Goal: Task Accomplishment & Management: Manage account settings

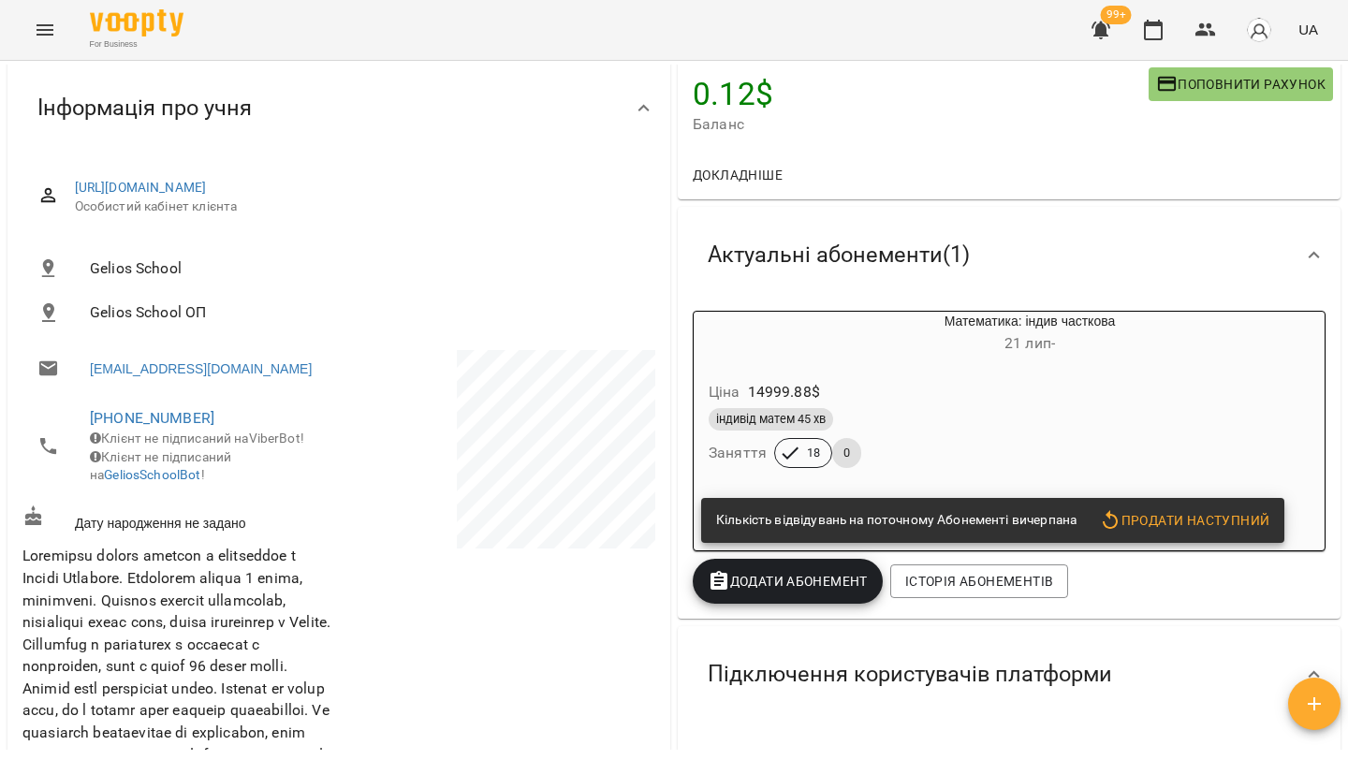
click at [977, 326] on div "Математика: індив часткова 21 лип -" at bounding box center [1030, 334] width 493 height 45
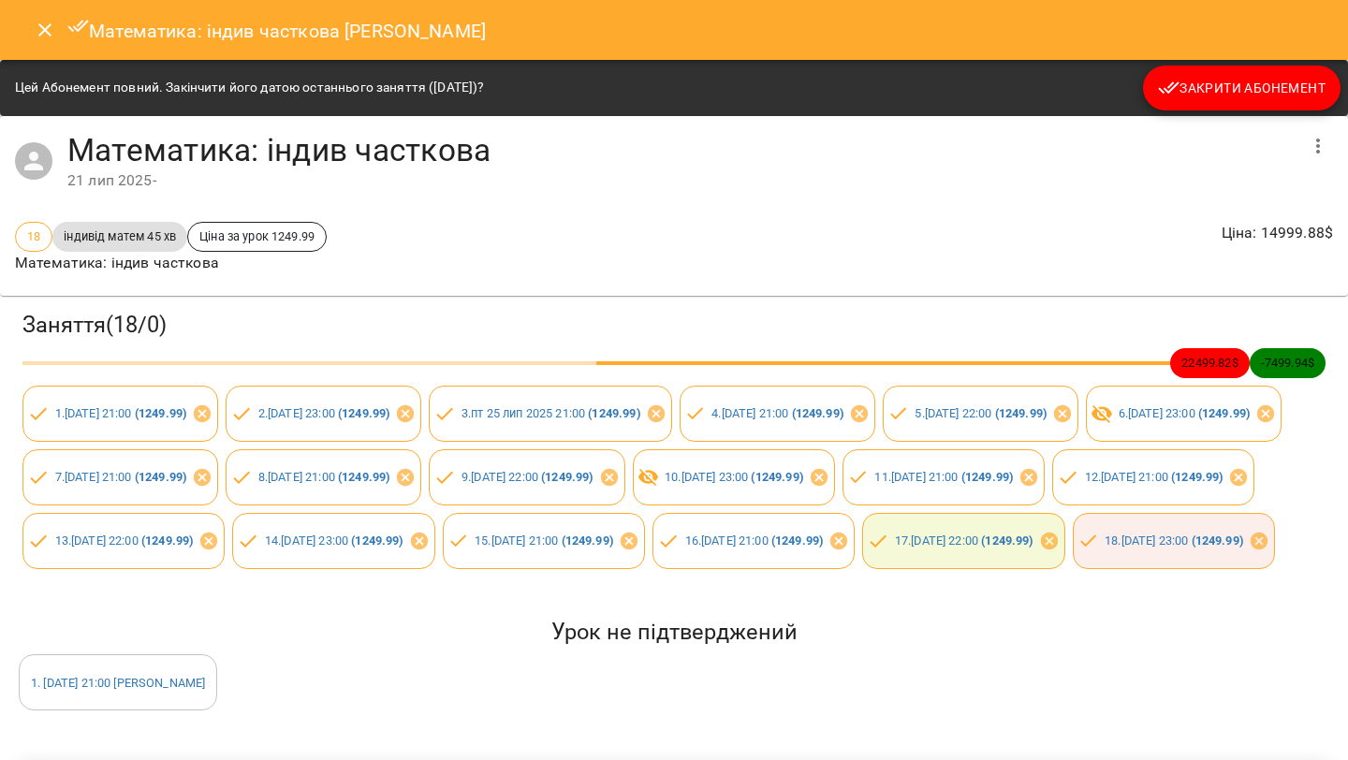
click at [1304, 143] on button "button" at bounding box center [1318, 146] width 45 height 45
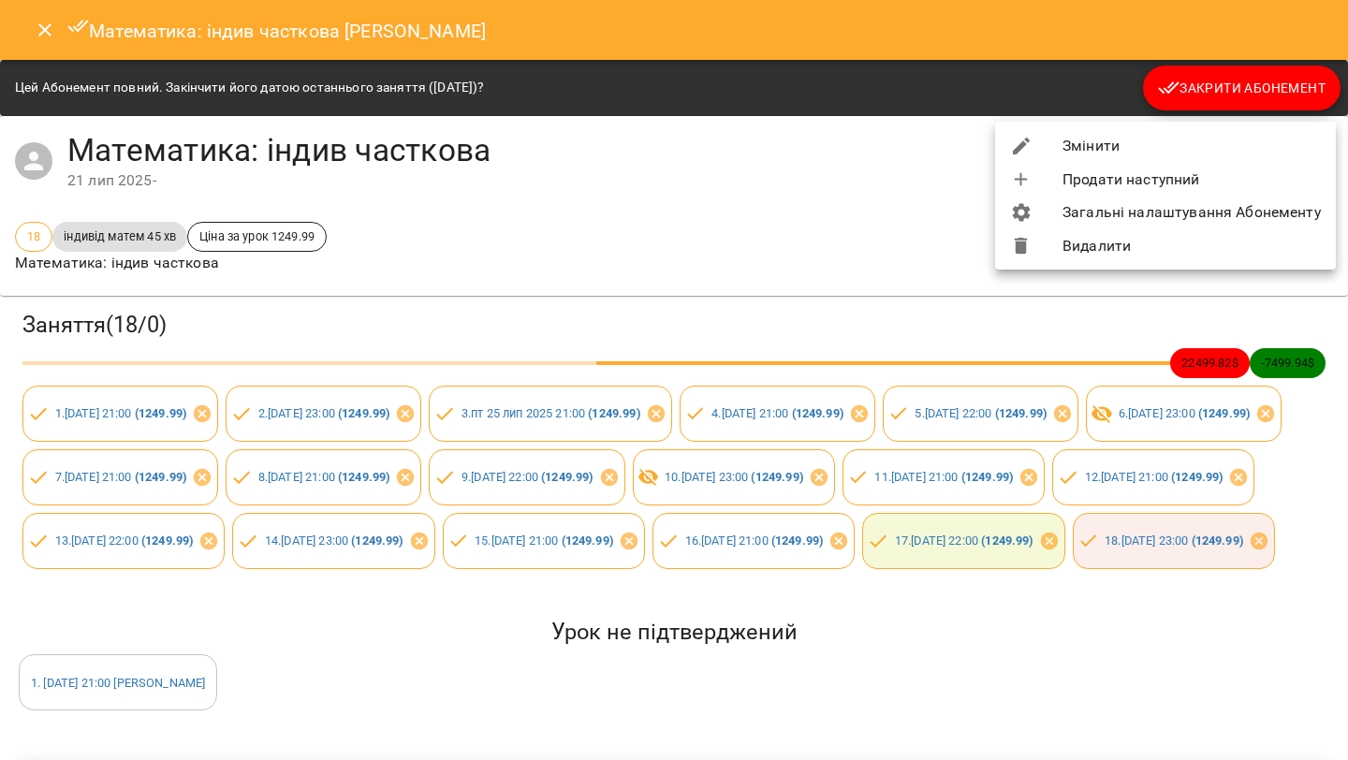
click at [1067, 145] on li "Змінити" at bounding box center [1165, 146] width 341 height 34
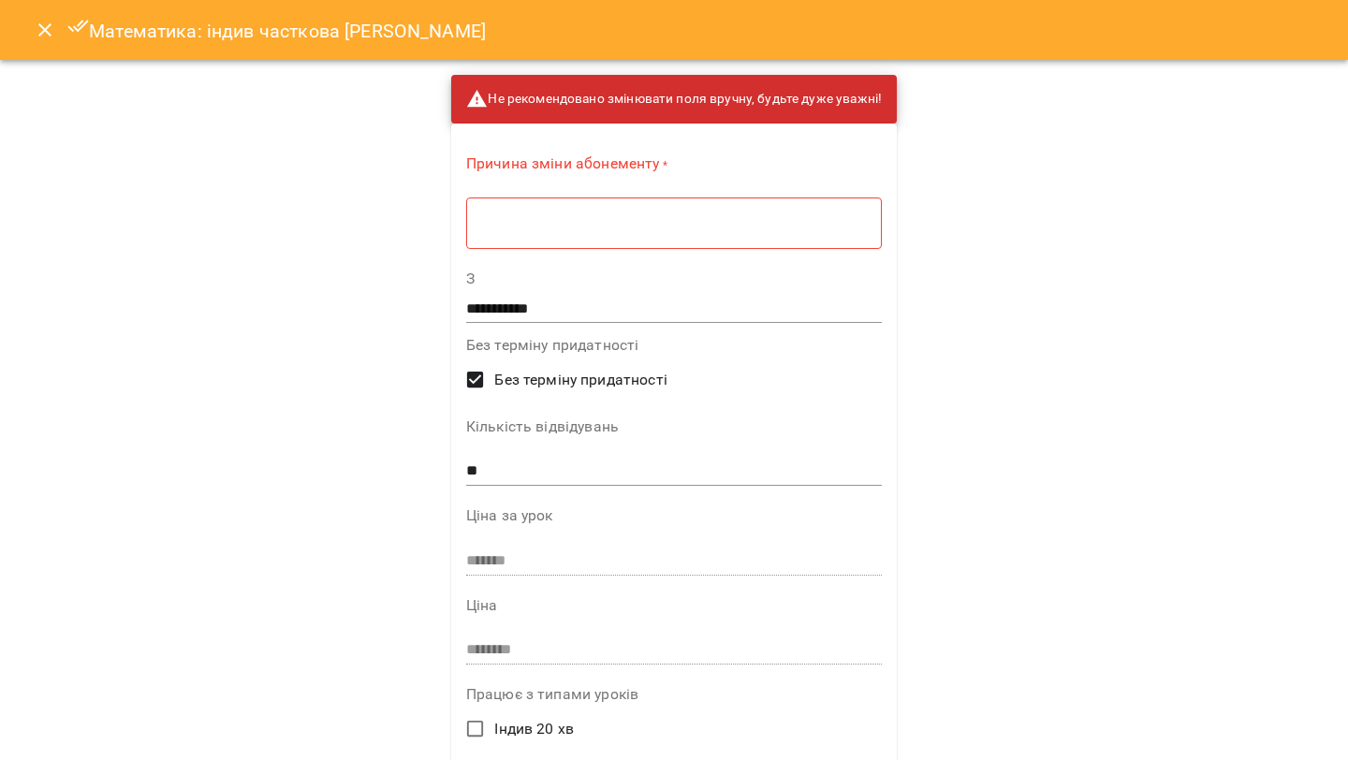
click at [540, 467] on input "**" at bounding box center [674, 471] width 416 height 30
type input "*"
type input "**"
click at [626, 222] on textarea at bounding box center [674, 223] width 390 height 18
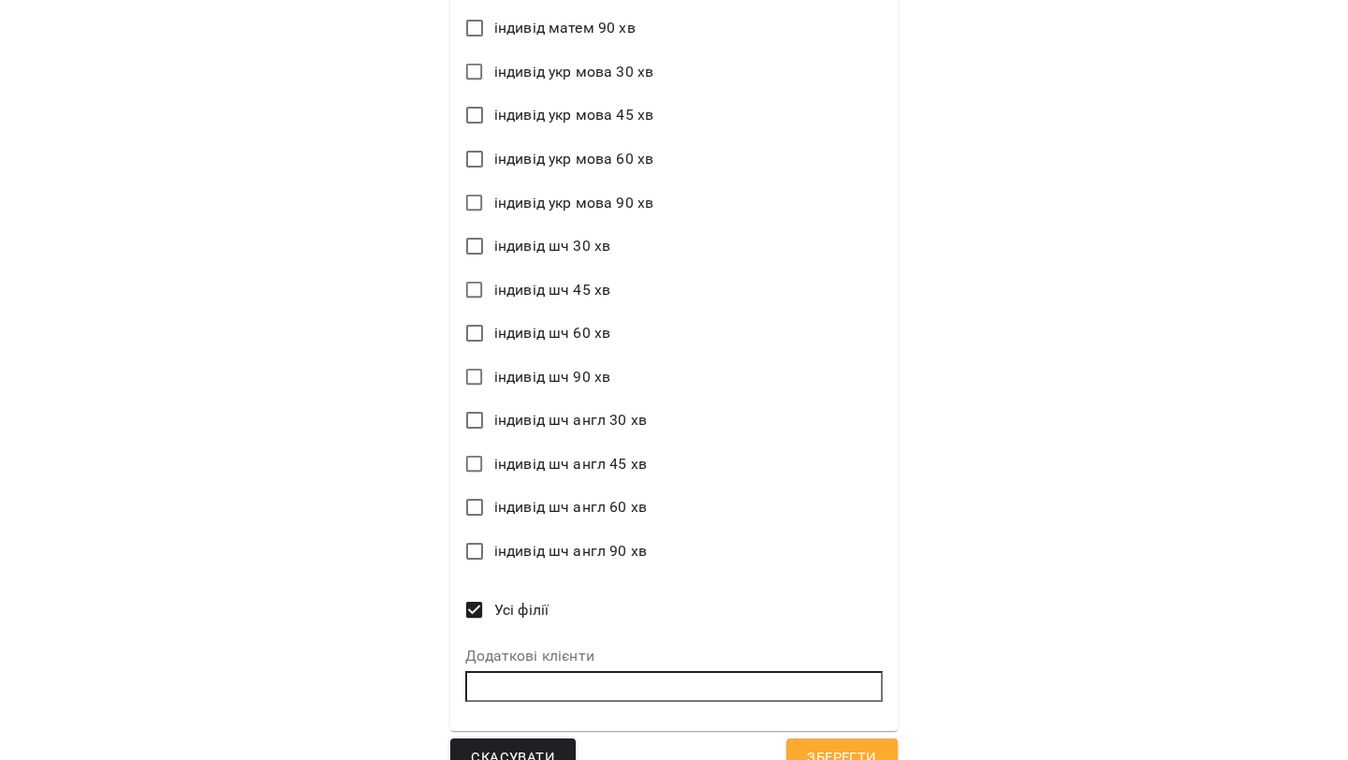
scroll to position [2471, 0]
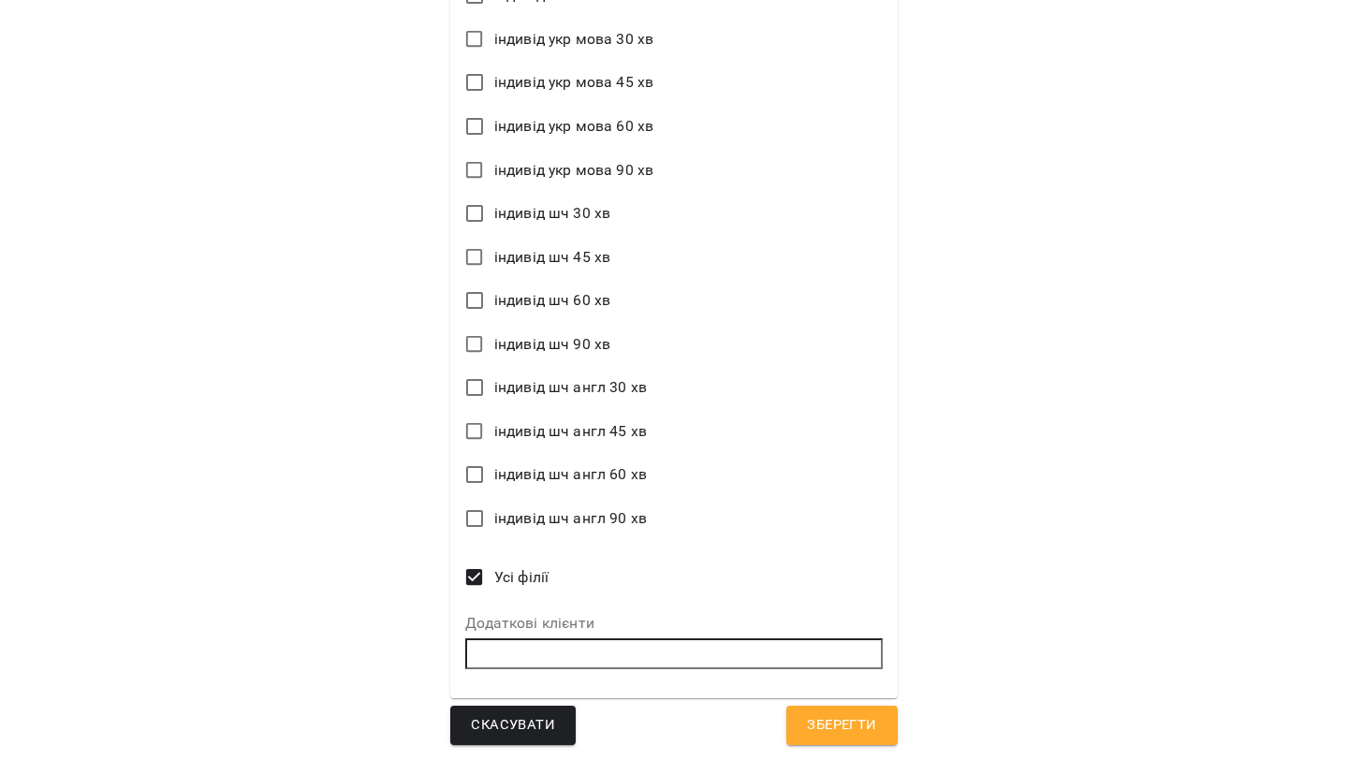
type textarea "**********"
click at [819, 724] on span "Зберегти" at bounding box center [841, 726] width 69 height 24
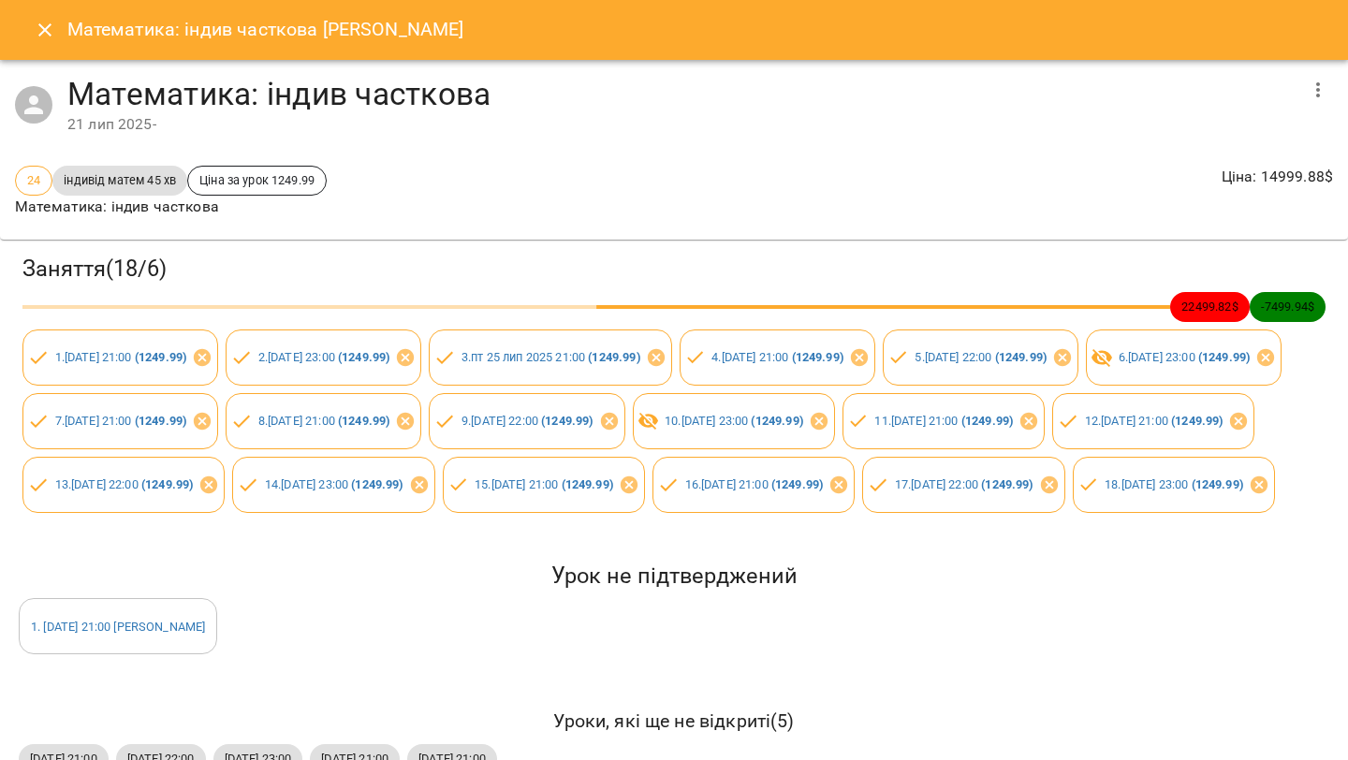
click at [51, 33] on icon "Close" at bounding box center [45, 30] width 22 height 22
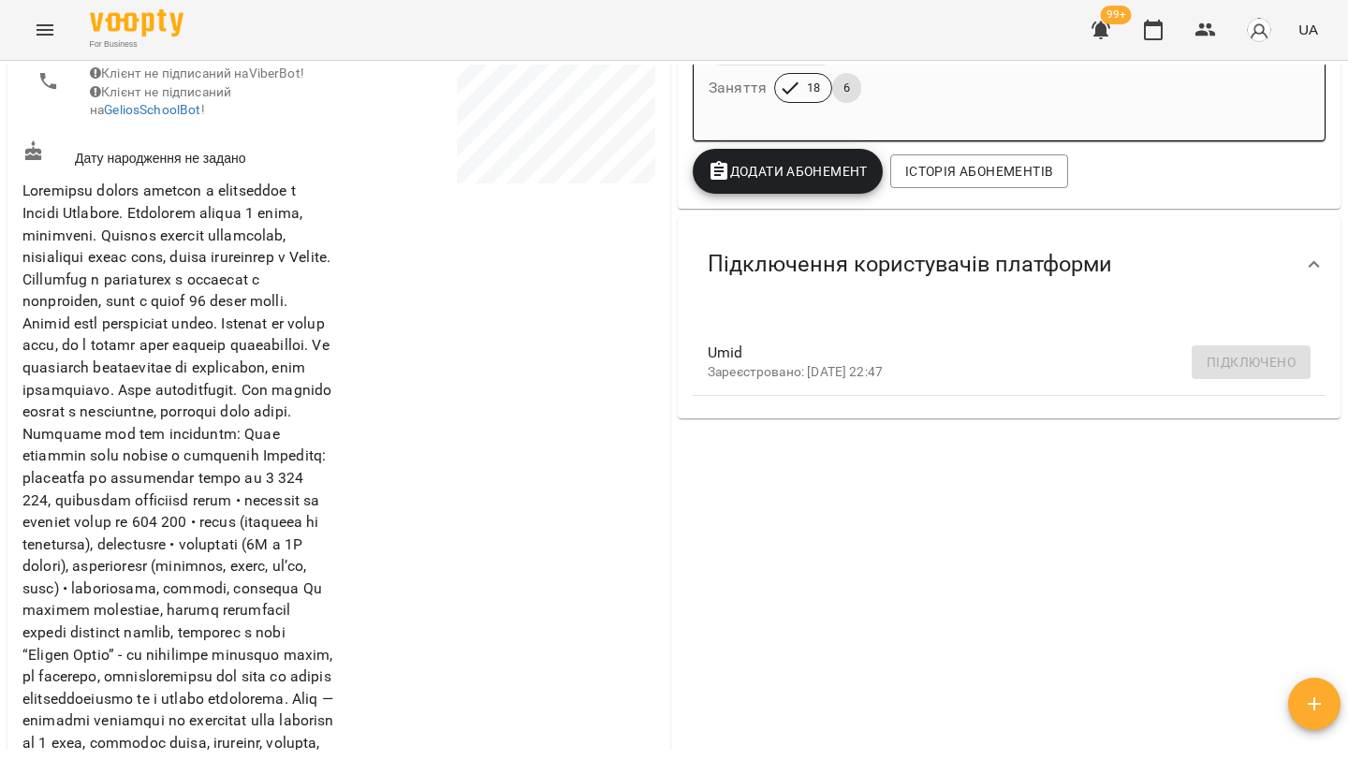
scroll to position [0, 0]
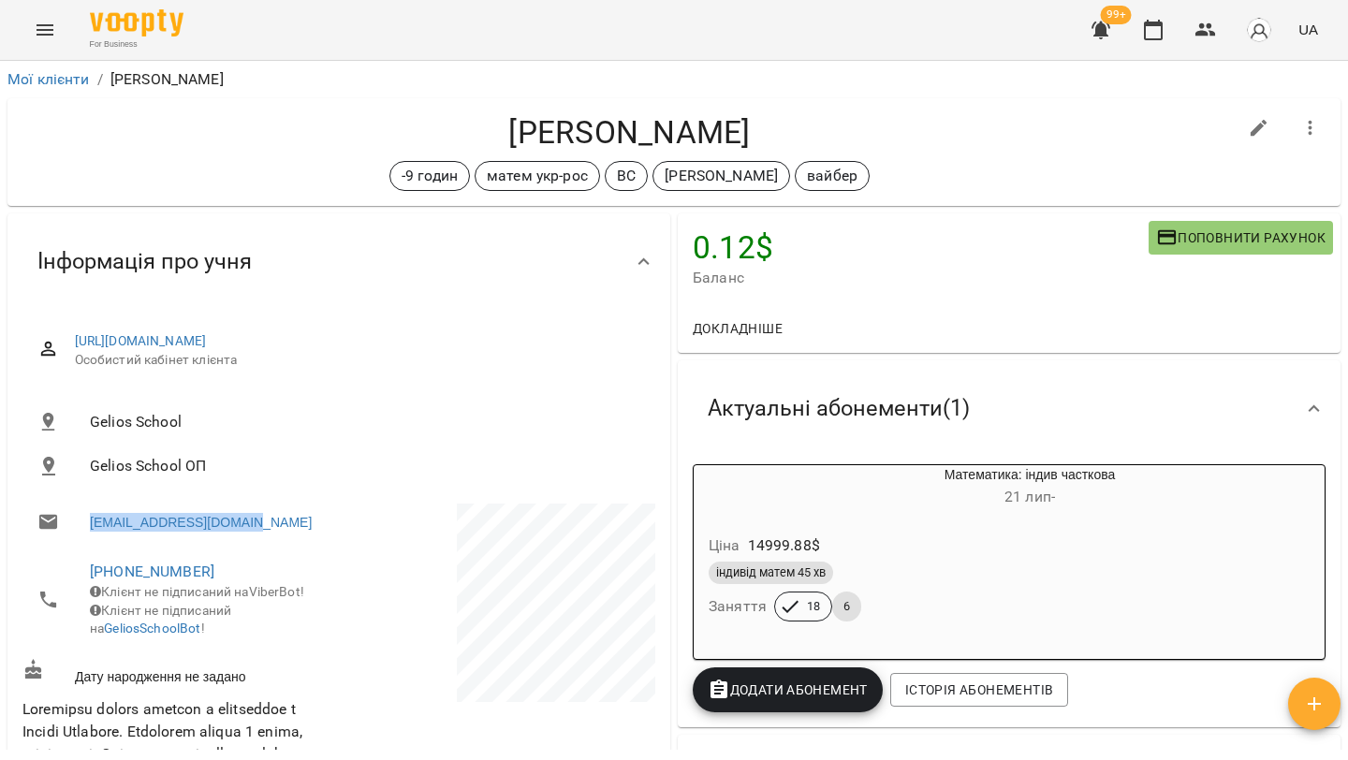
drag, startPoint x: 290, startPoint y: 537, endPoint x: 64, endPoint y: 533, distance: 226.6
click at [64, 534] on li "guliya141214@gmail.com" at bounding box center [178, 522] width 313 height 37
copy link "guliya141214@gmail.com"
drag, startPoint x: 198, startPoint y: 594, endPoint x: 88, endPoint y: 582, distance: 110.1
click at [88, 582] on li "+15875017441 Клієнт не підписаний на ViberBot! Клієнт не підписаний на GeliosSc…" at bounding box center [178, 600] width 313 height 104
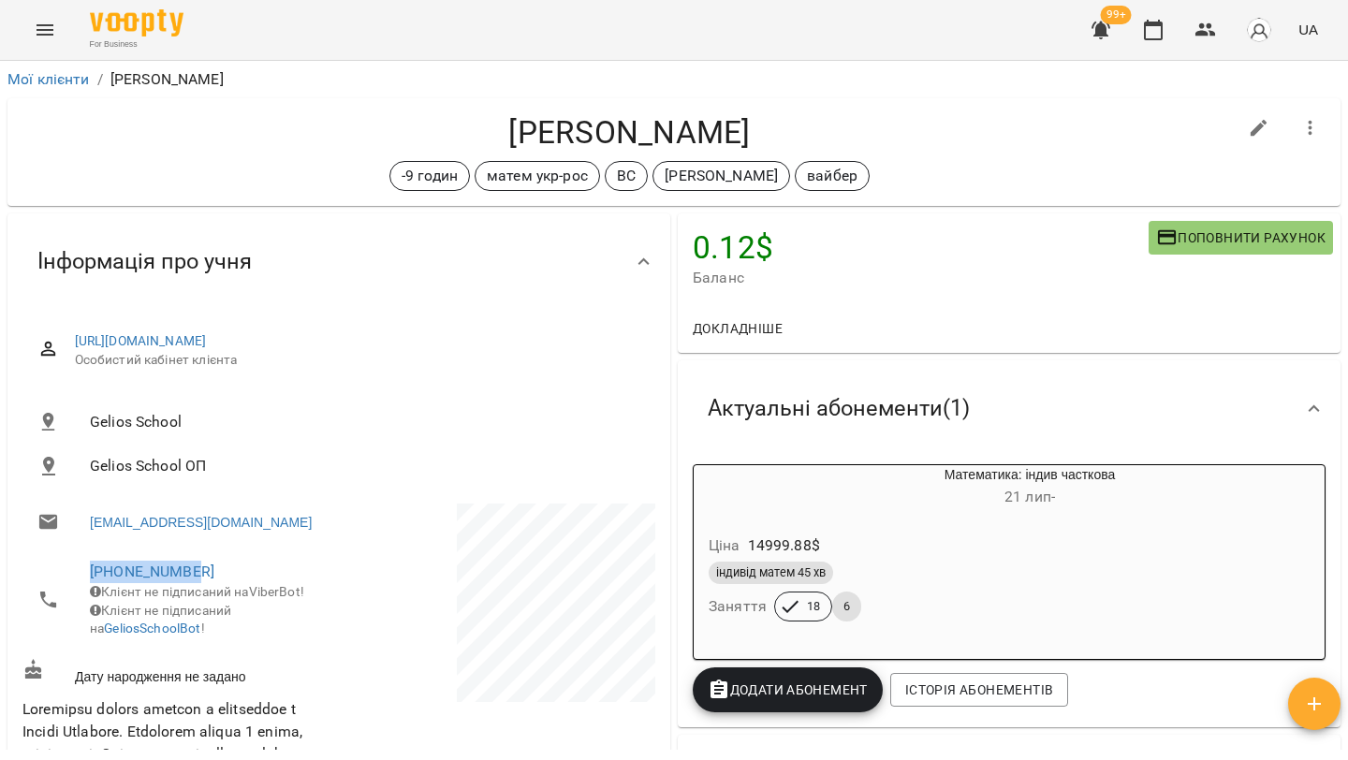
copy link "+15875017441"
click at [768, 464] on div "Математика: індив часткова 21 лип - Ціна 14999.88 $ індивід матем 45 хв Заняття…" at bounding box center [1009, 562] width 640 height 203
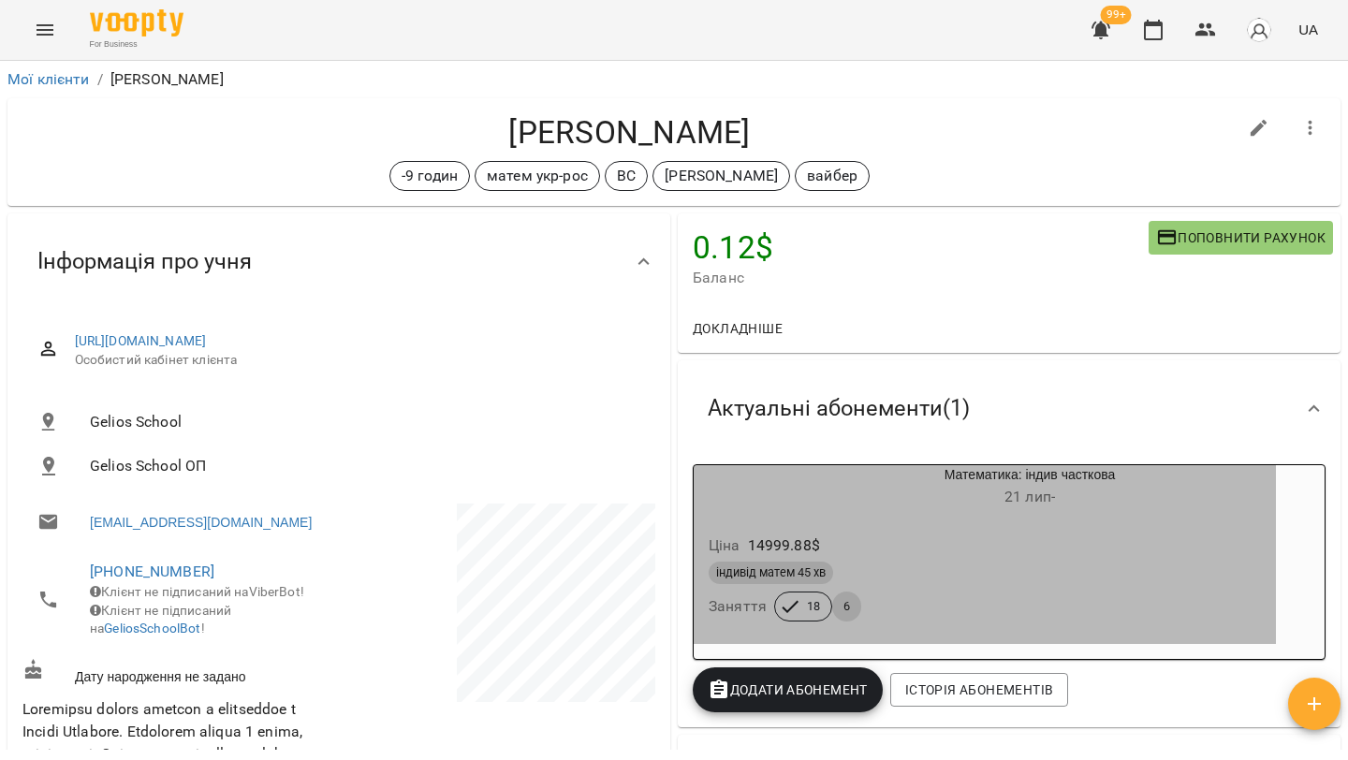
click at [775, 496] on div "button" at bounding box center [739, 487] width 90 height 45
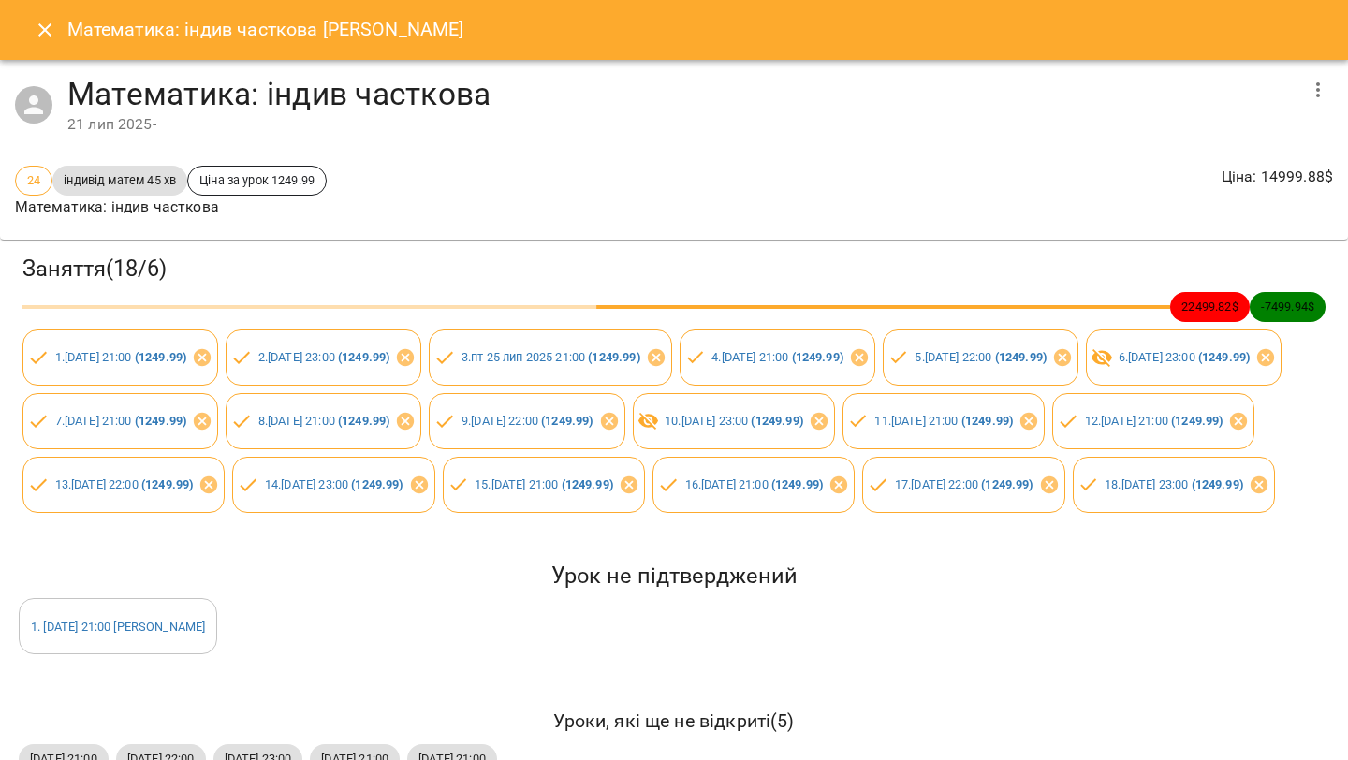
click at [45, 36] on icon "Close" at bounding box center [45, 30] width 22 height 22
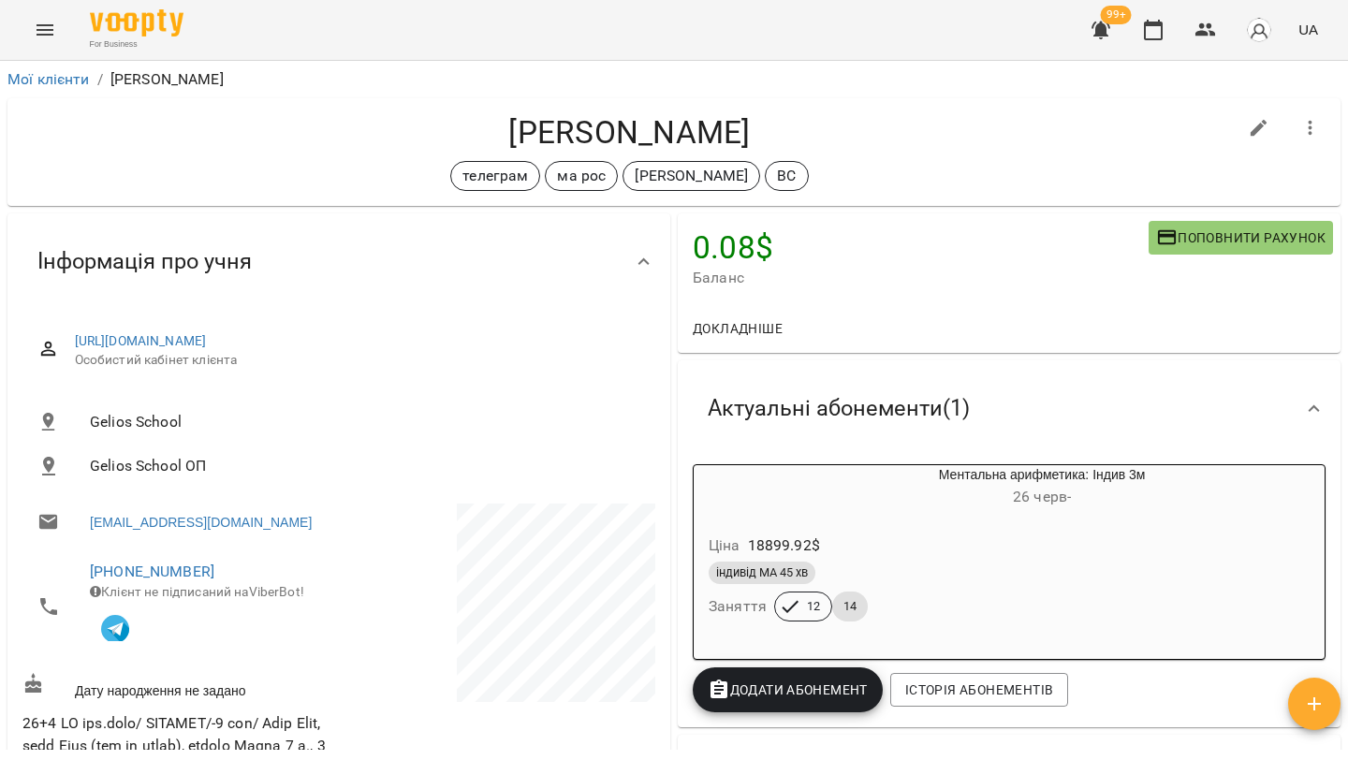
drag, startPoint x: 765, startPoint y: 135, endPoint x: 420, endPoint y: 129, distance: 344.6
click at [420, 130] on h4 "Воронова Аріна" at bounding box center [629, 132] width 1214 height 38
copy h4 "Воронова Аріна"
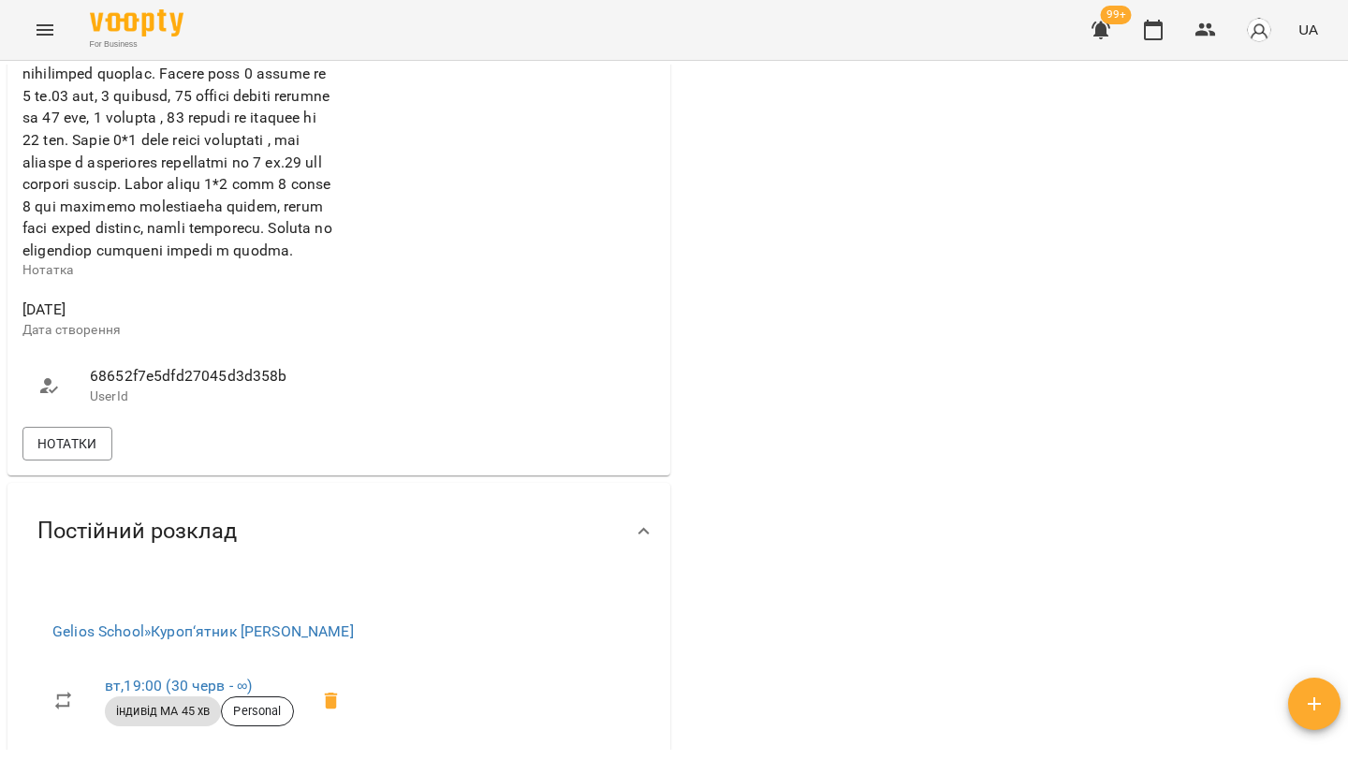
scroll to position [978, 0]
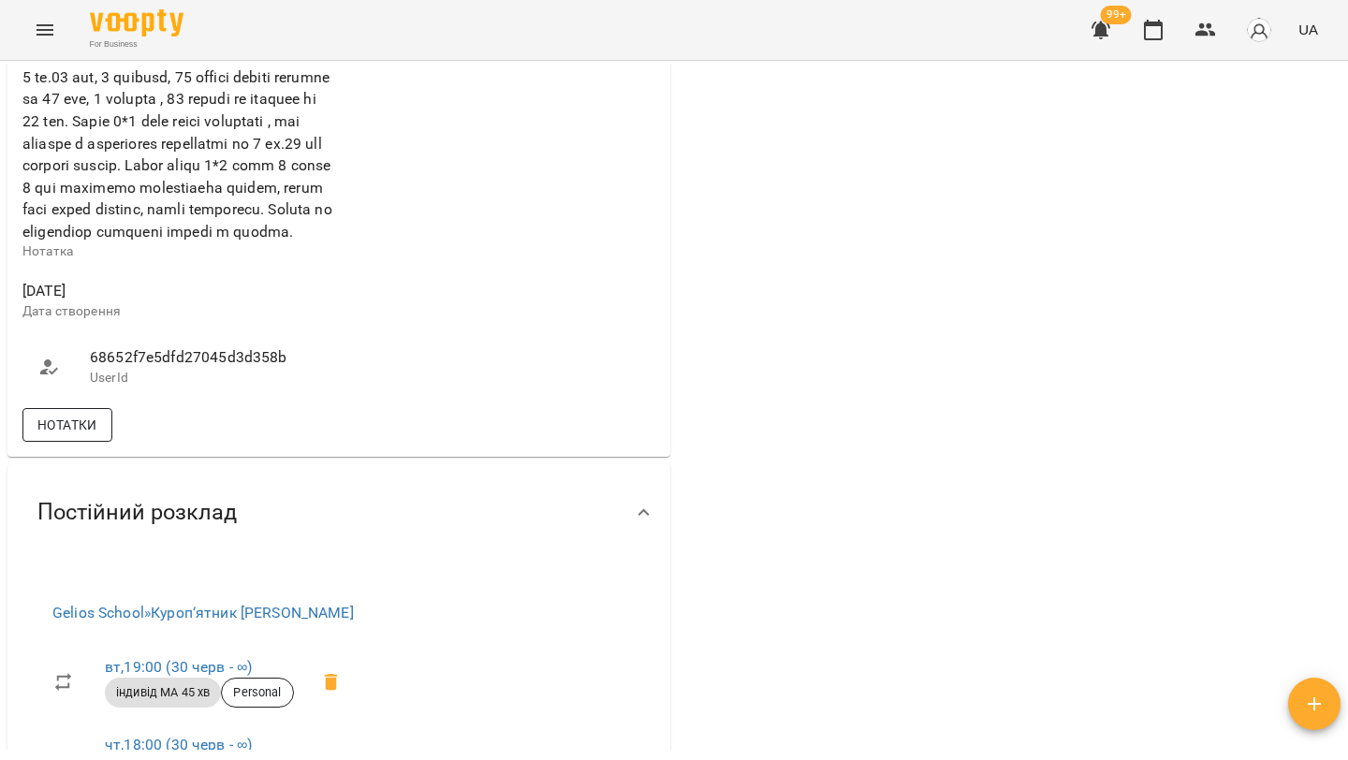
click at [92, 436] on span "Нотатки" at bounding box center [67, 425] width 60 height 22
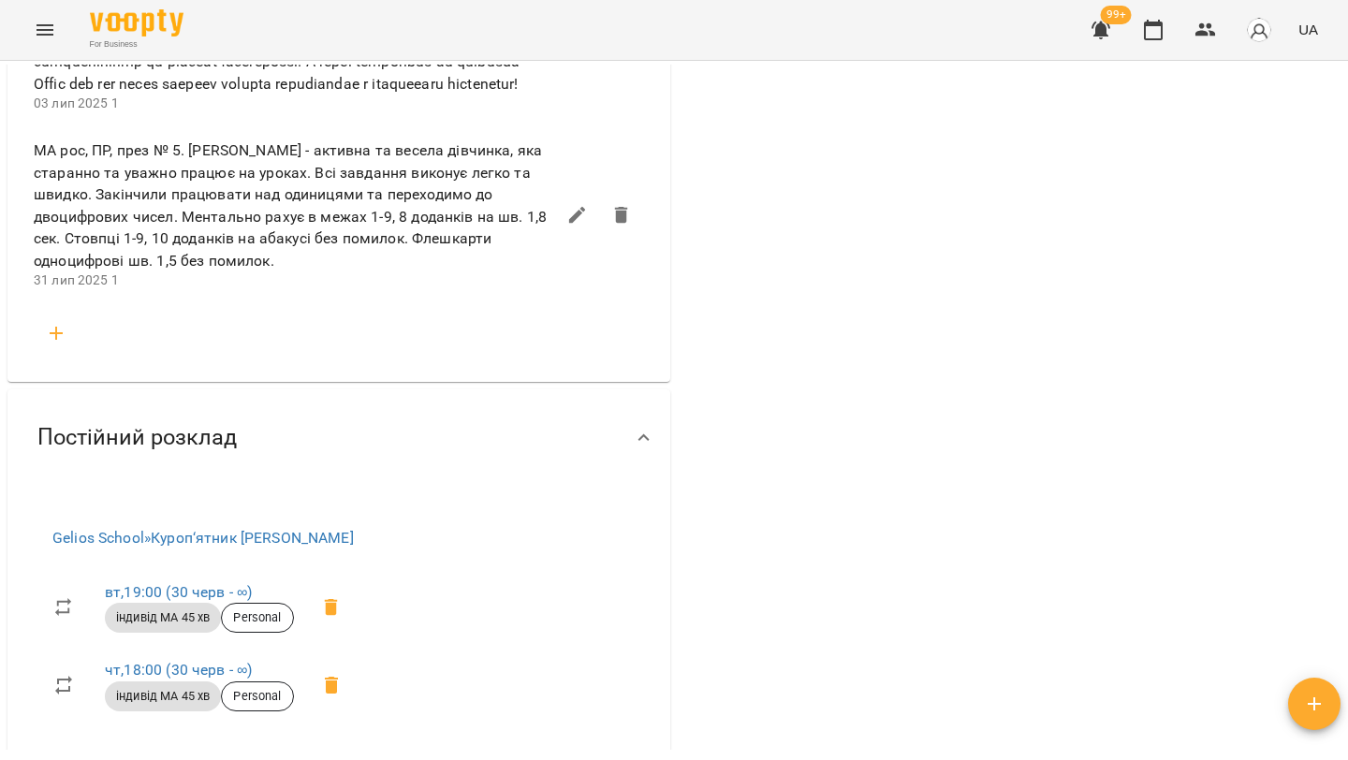
scroll to position [1568, 0]
drag, startPoint x: 95, startPoint y: 264, endPoint x: 184, endPoint y: 266, distance: 89.0
click at [184, 266] on span "МА рос, ПР, през № 5. Аріна - активна та весела дівчинка, яка старанно та уважн…" at bounding box center [295, 207] width 522 height 132
copy span "ПР, през № 5"
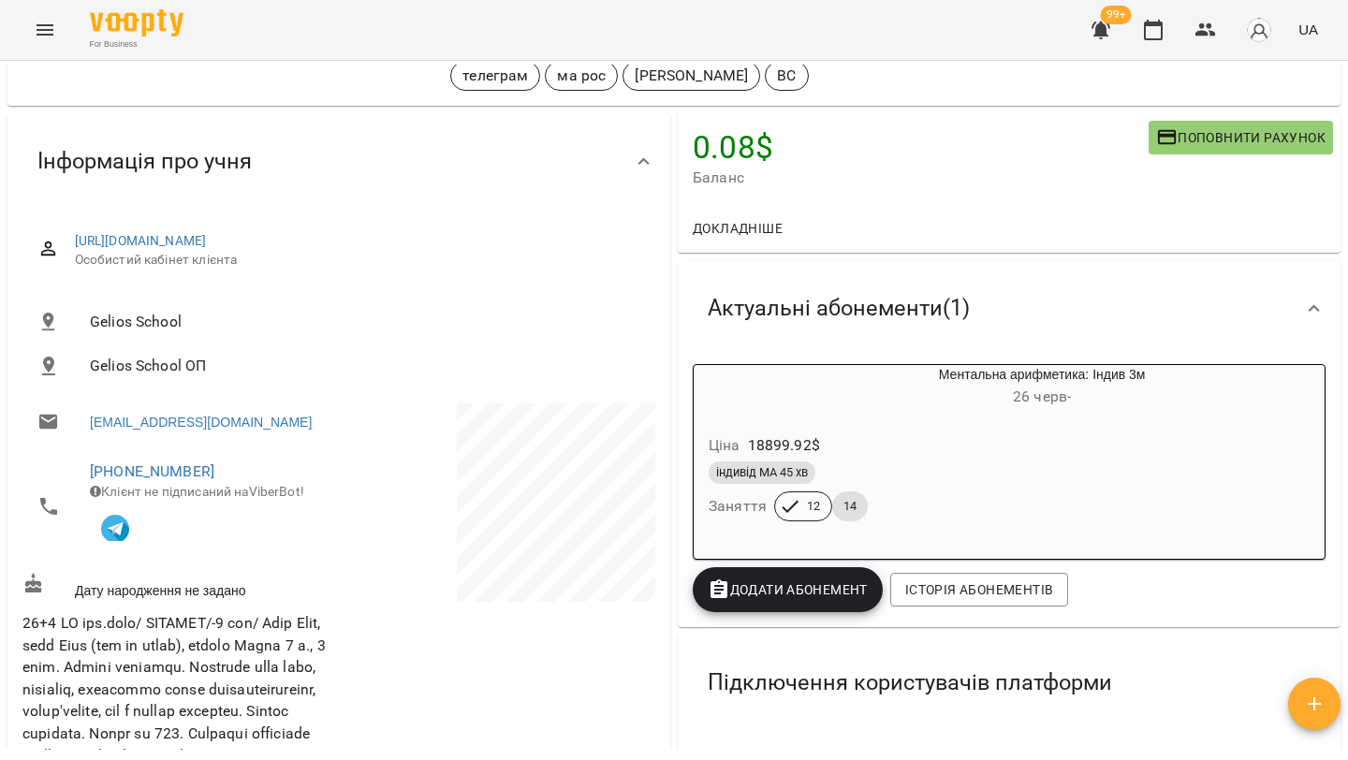
scroll to position [0, 0]
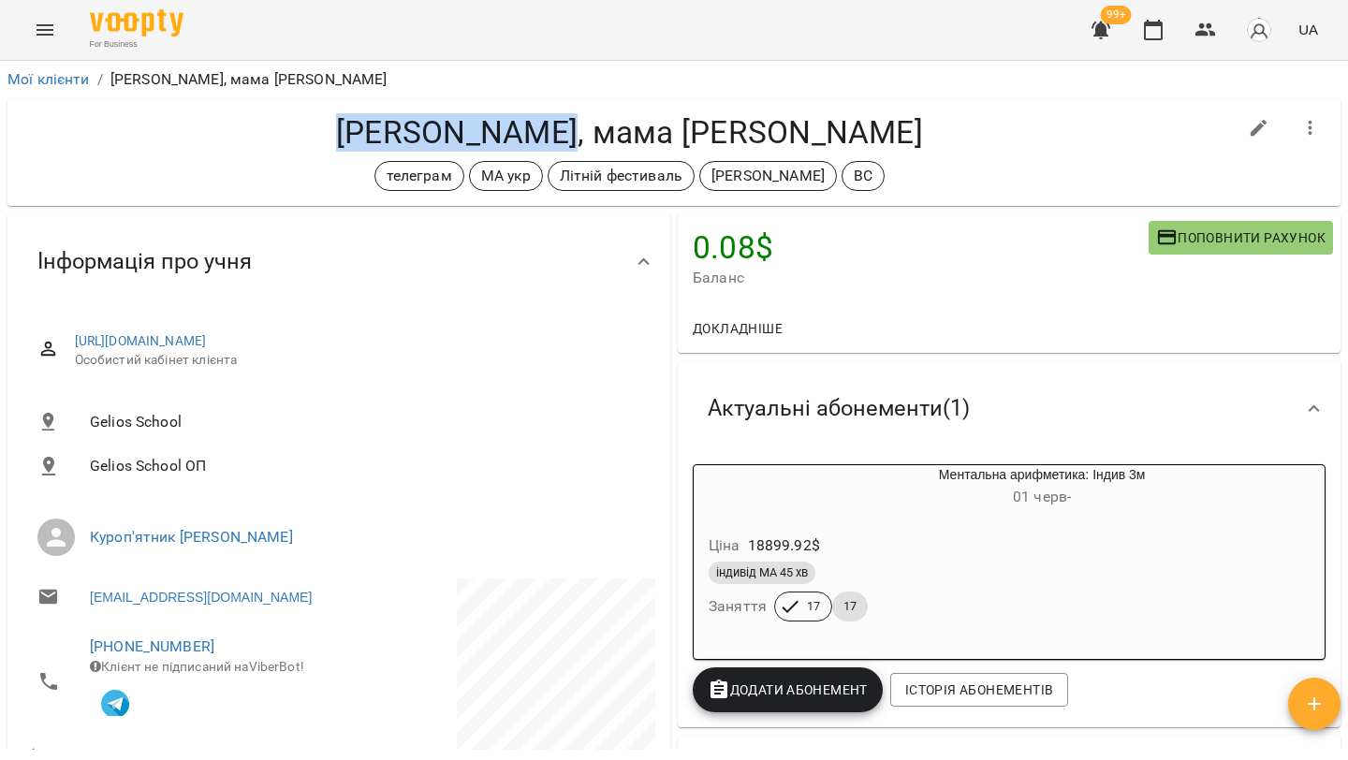
drag, startPoint x: 576, startPoint y: 129, endPoint x: 359, endPoint y: 126, distance: 217.3
click at [359, 126] on h4 "Доренко Софія, мама Фінько Євгенія" at bounding box center [629, 132] width 1214 height 38
copy h4 "Доренко Софія"
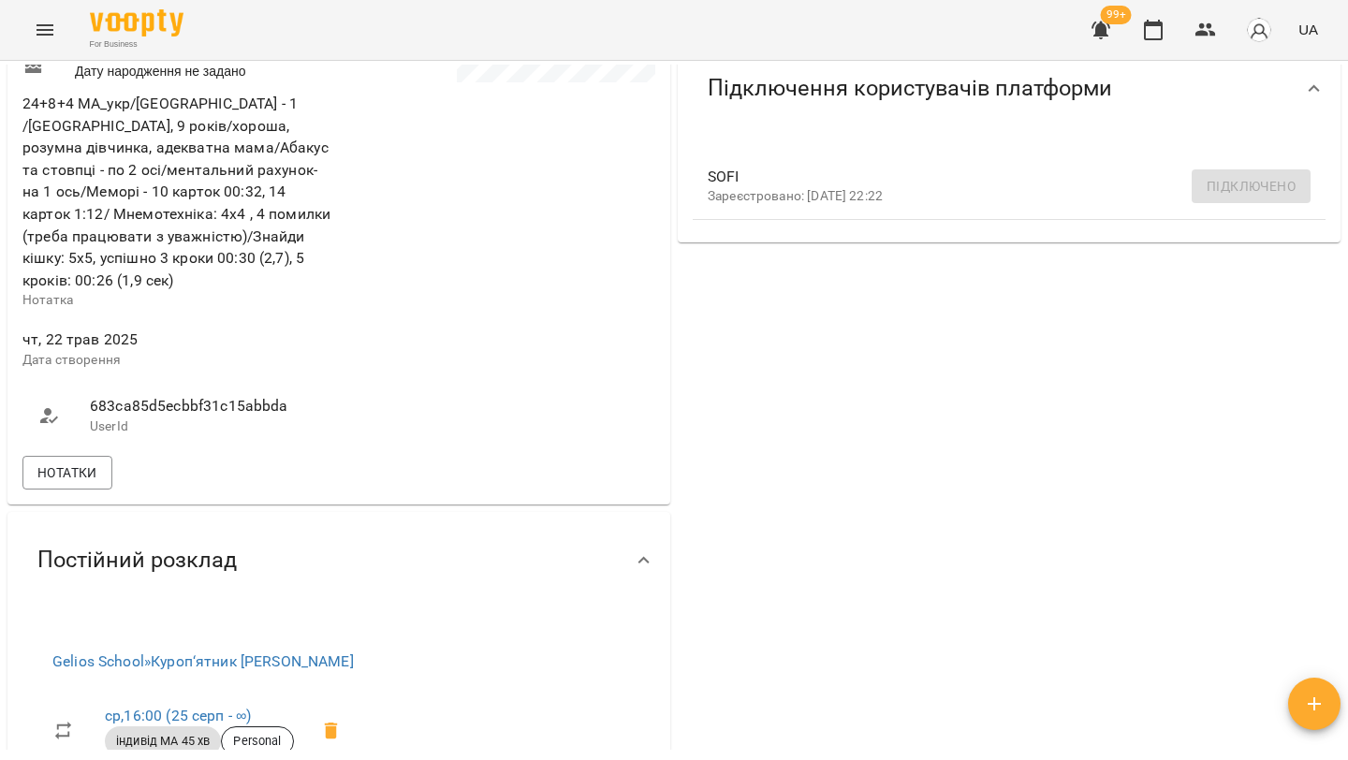
scroll to position [1019, 0]
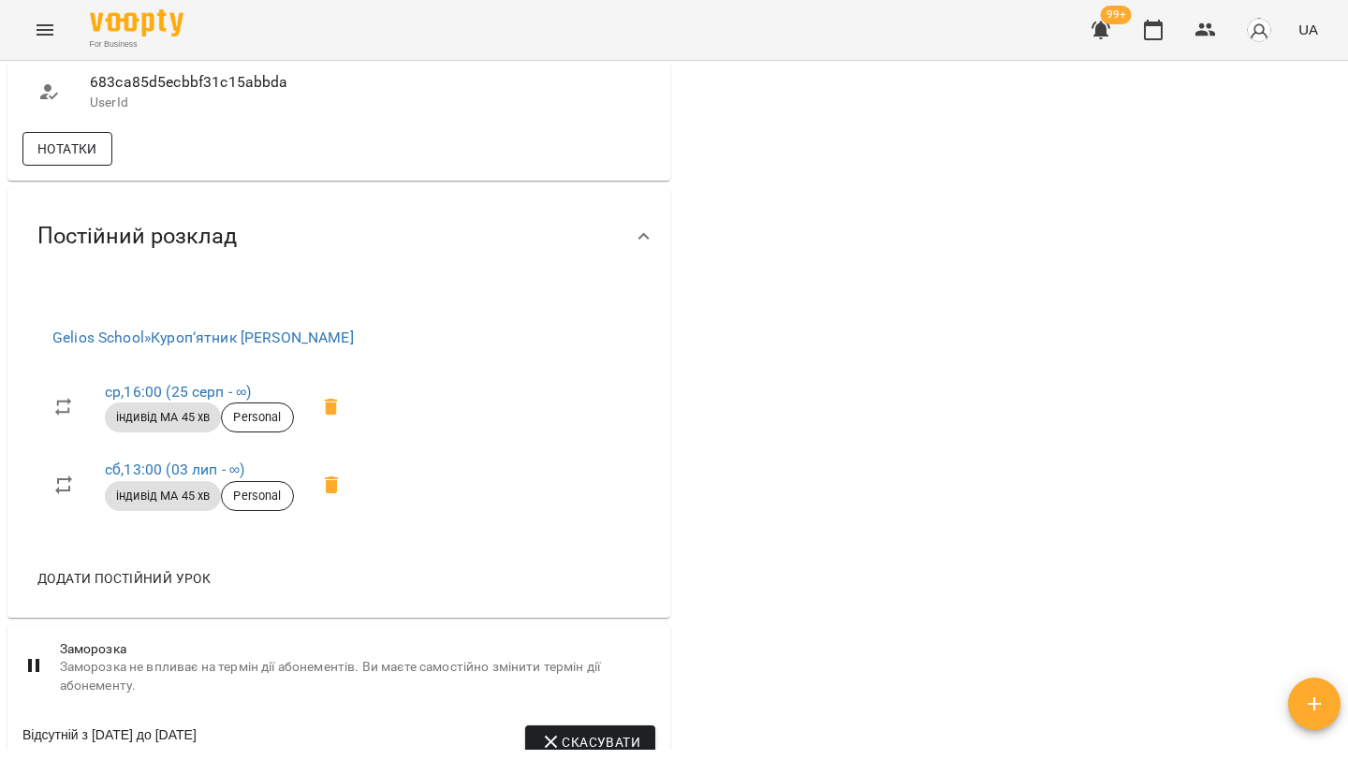
click at [81, 151] on span "Нотатки" at bounding box center [67, 149] width 60 height 22
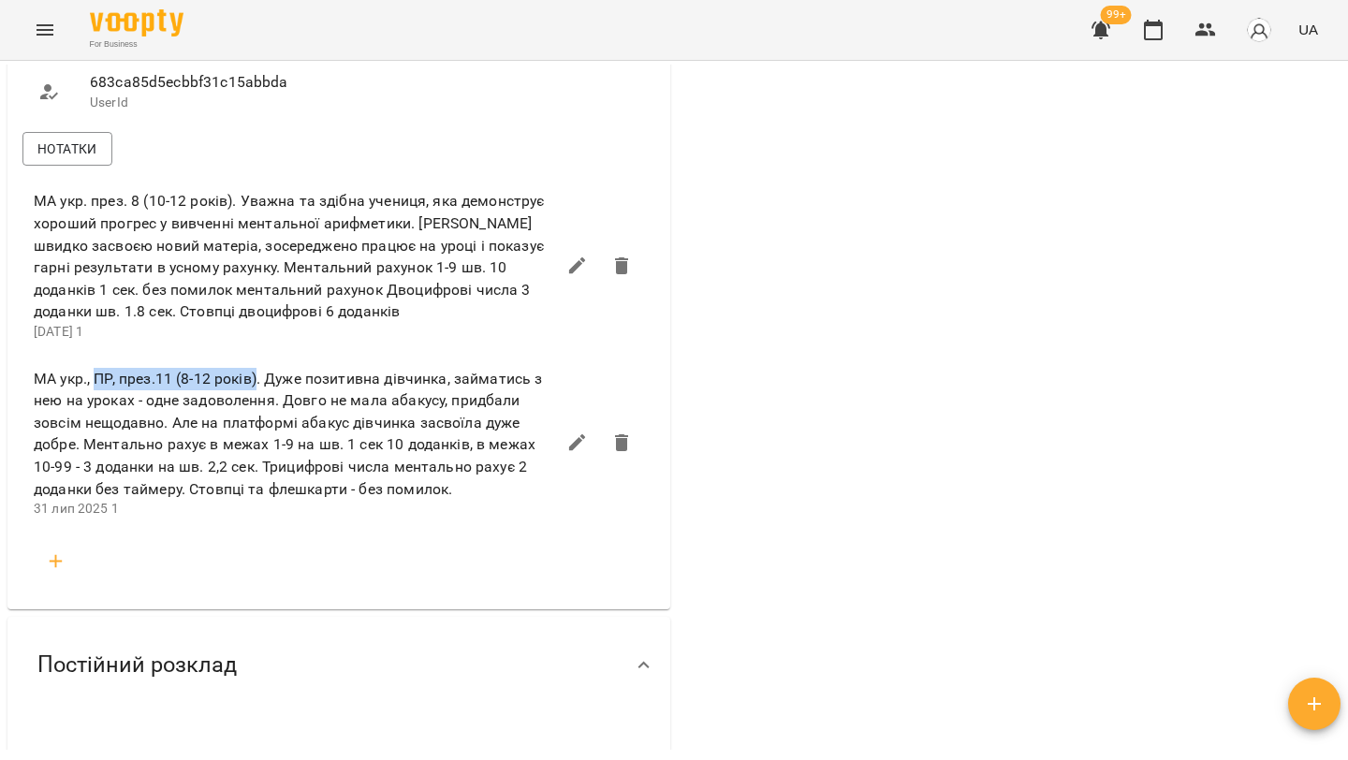
drag, startPoint x: 98, startPoint y: 378, endPoint x: 261, endPoint y: 389, distance: 163.3
click at [261, 389] on span "МА укр., ПР, през.11 (8-12 років). Дуже позитивна дівчинка, займатись з нею на …" at bounding box center [295, 434] width 522 height 132
copy span "ПР, през.11 (8-12 років)"
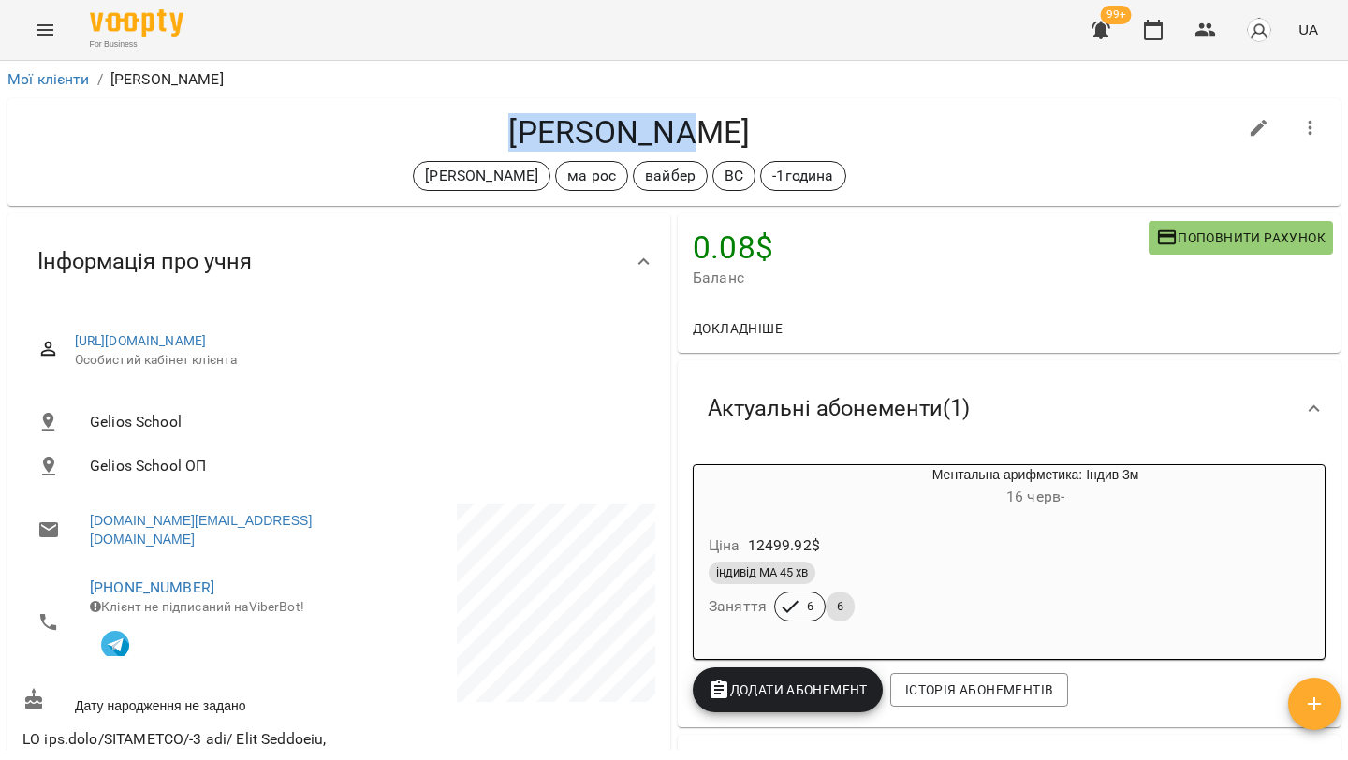
drag, startPoint x: 716, startPoint y: 137, endPoint x: 536, endPoint y: 134, distance: 180.7
click at [536, 134] on h4 "Міра Сакун" at bounding box center [629, 132] width 1214 height 38
click at [798, 123] on h4 "Міра Сакун" at bounding box center [629, 132] width 1214 height 38
drag, startPoint x: 723, startPoint y: 131, endPoint x: 549, endPoint y: 133, distance: 174.2
click at [549, 133] on h4 "Міра Сакун" at bounding box center [629, 132] width 1214 height 38
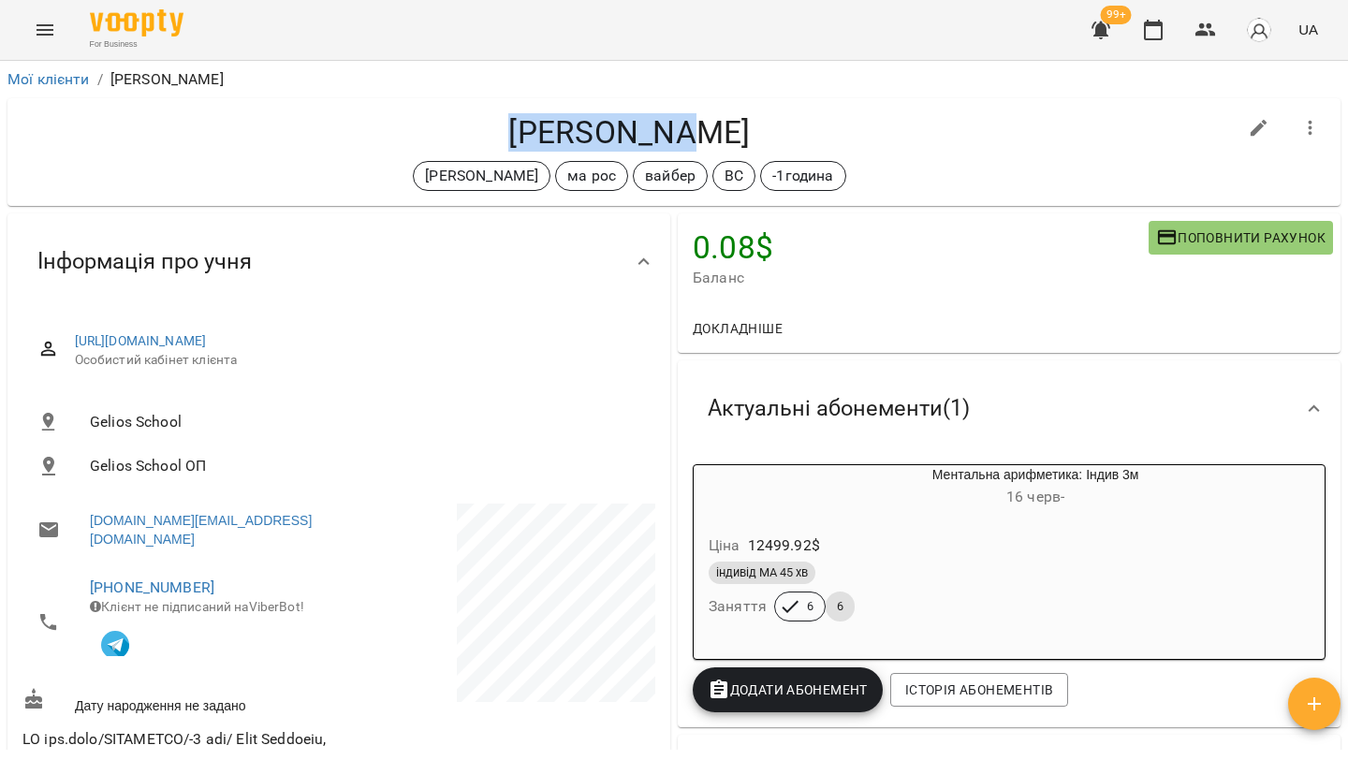
copy h4 "Міра Сакун"
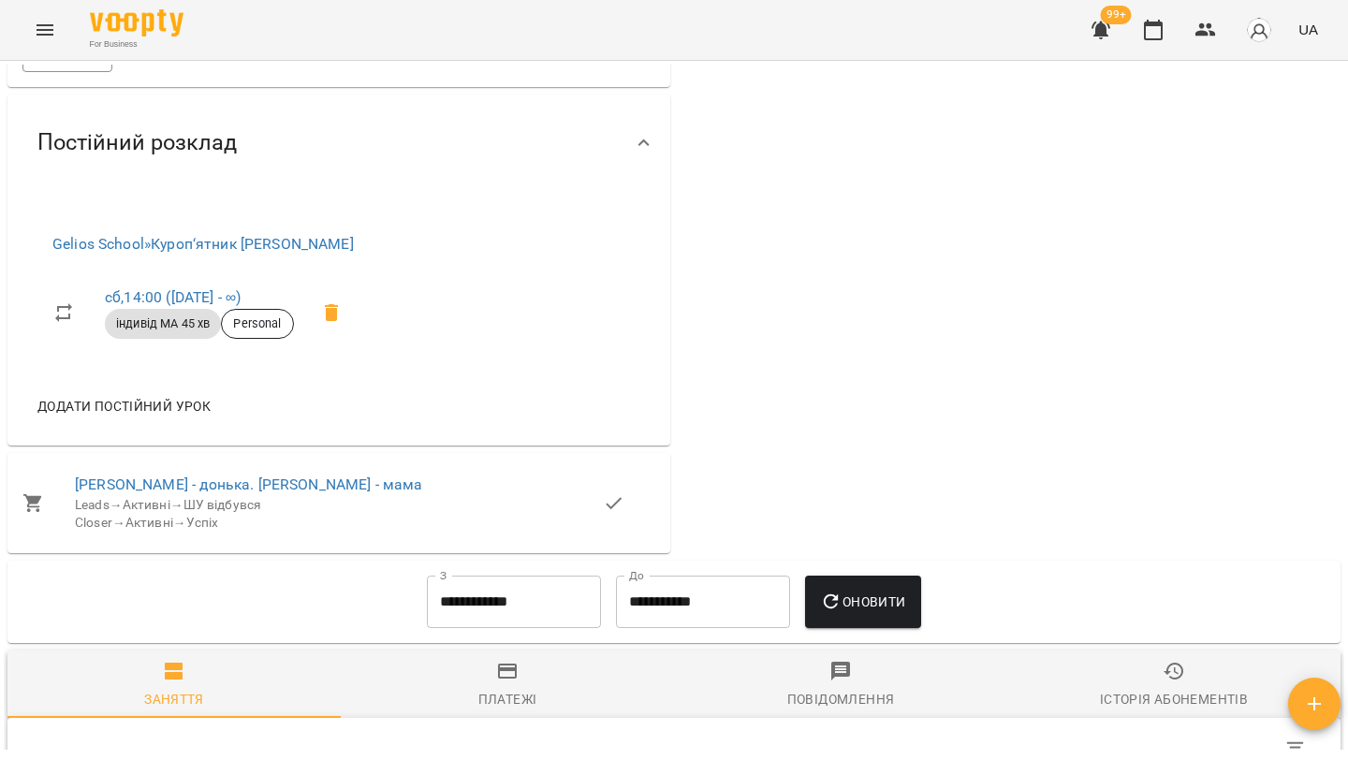
scroll to position [1295, 0]
click at [80, 67] on span "Нотатки" at bounding box center [67, 56] width 60 height 22
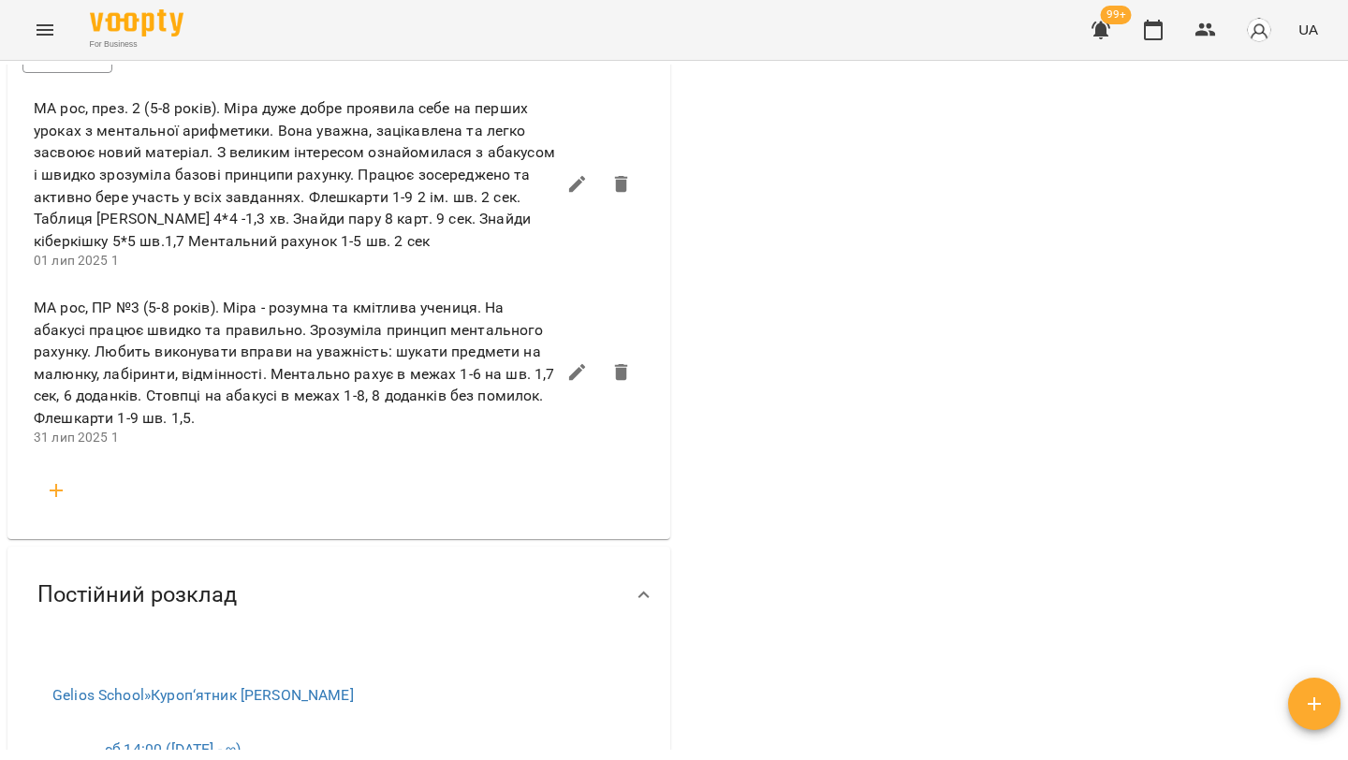
scroll to position [1336, 0]
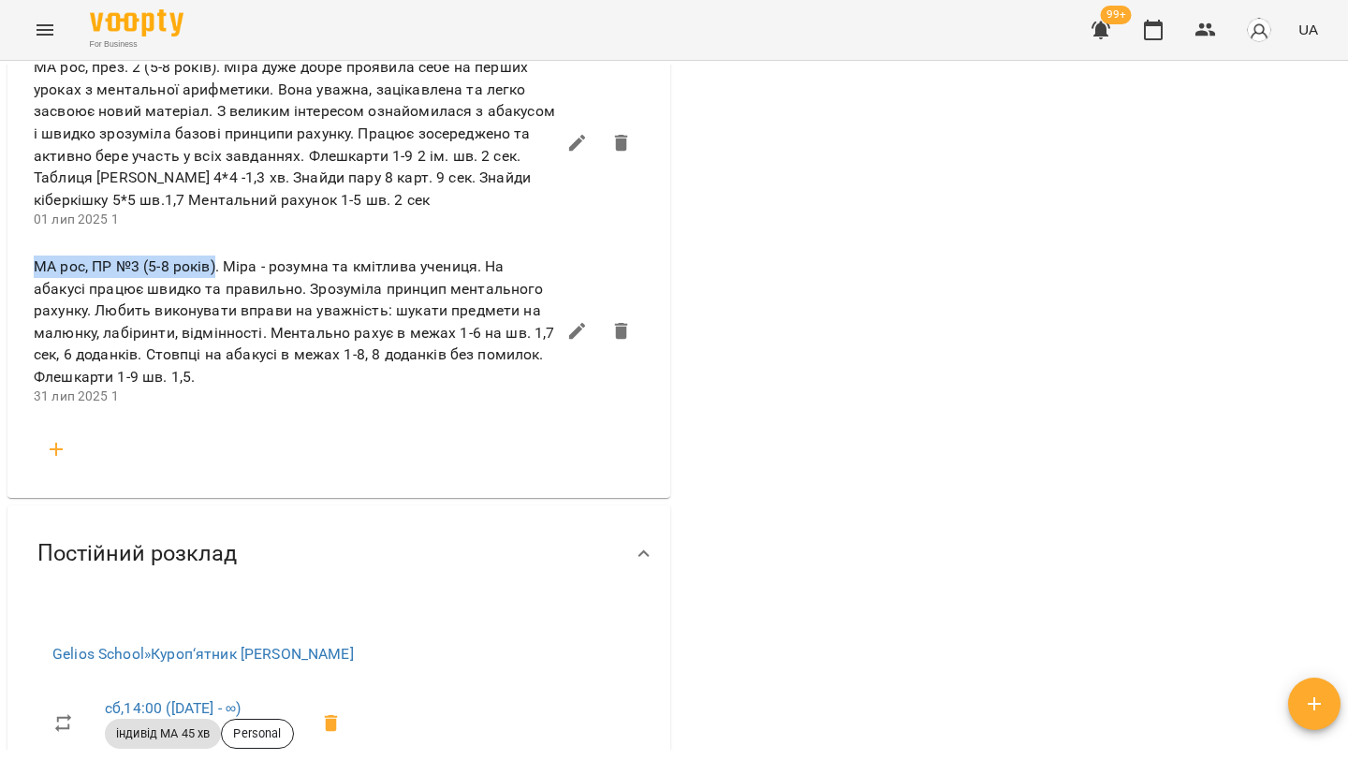
drag, startPoint x: 33, startPoint y: 316, endPoint x: 215, endPoint y: 326, distance: 182.9
click at [215, 326] on li "МА рос, ПР №3 (5-8 років). Міра - розумна та кмітлива учениця. На абакусі працю…" at bounding box center [339, 331] width 640 height 177
copy span "МА рос, ПР №3 (5-8 років)"
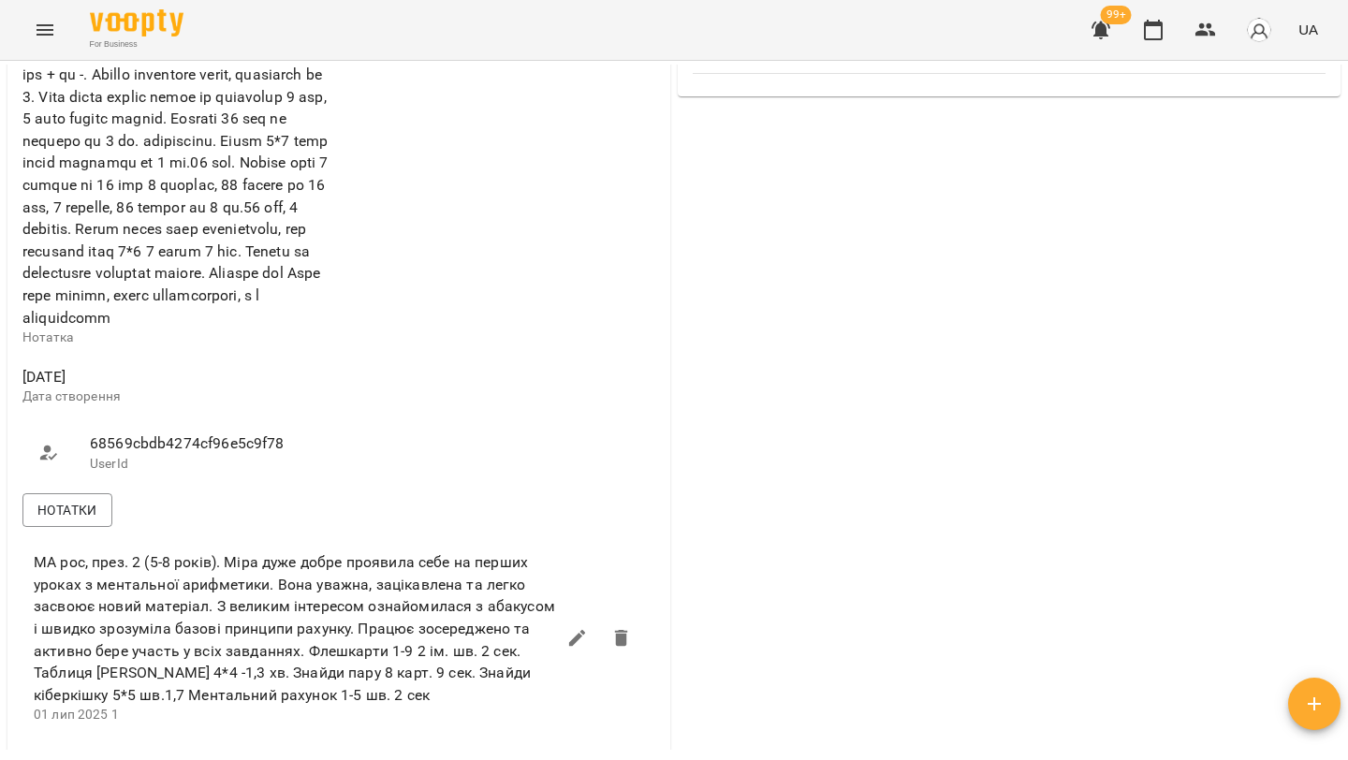
scroll to position [0, 0]
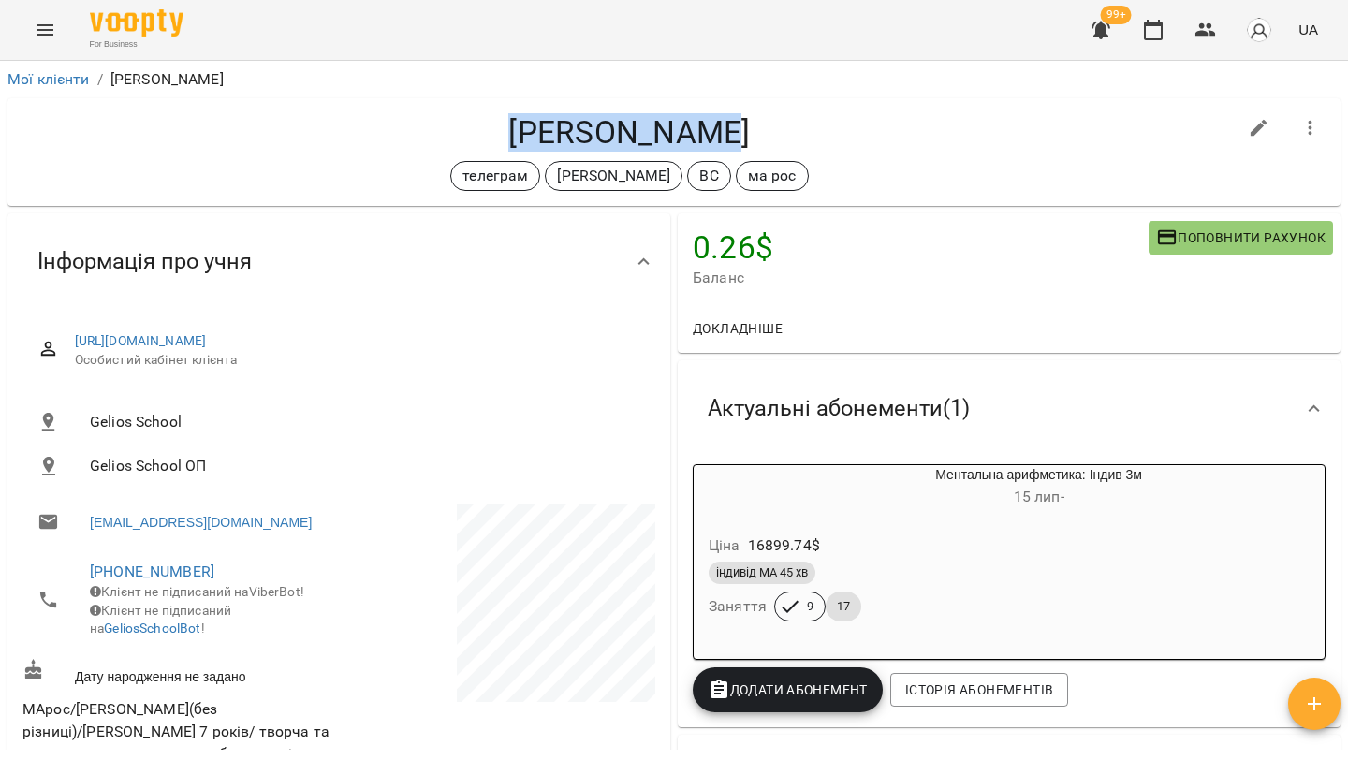
drag, startPoint x: 737, startPoint y: 137, endPoint x: 478, endPoint y: 131, distance: 258.5
click at [478, 134] on h4 "Вероніка Зуб" at bounding box center [629, 132] width 1214 height 38
copy h4 "Вероніка Зуб"
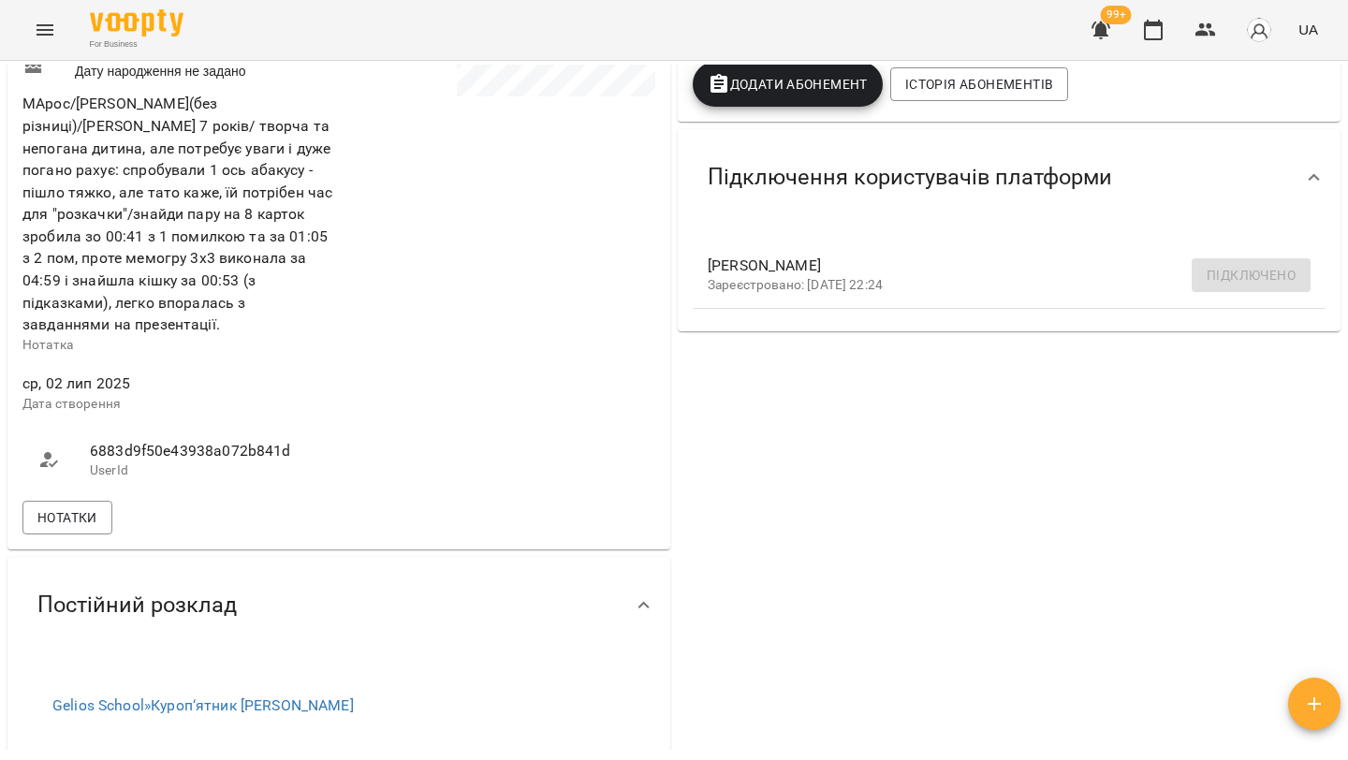
scroll to position [789, 0]
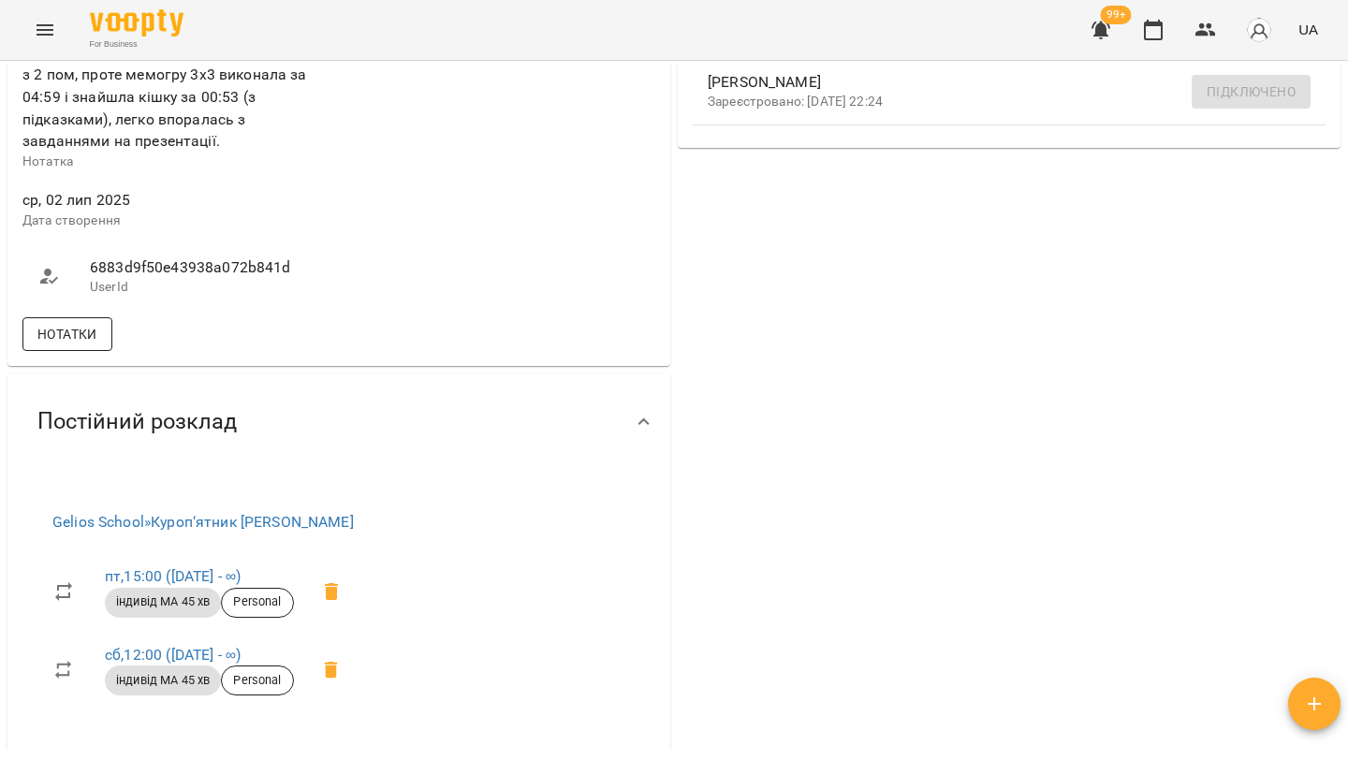
click at [93, 346] on span "Нотатки" at bounding box center [67, 334] width 60 height 22
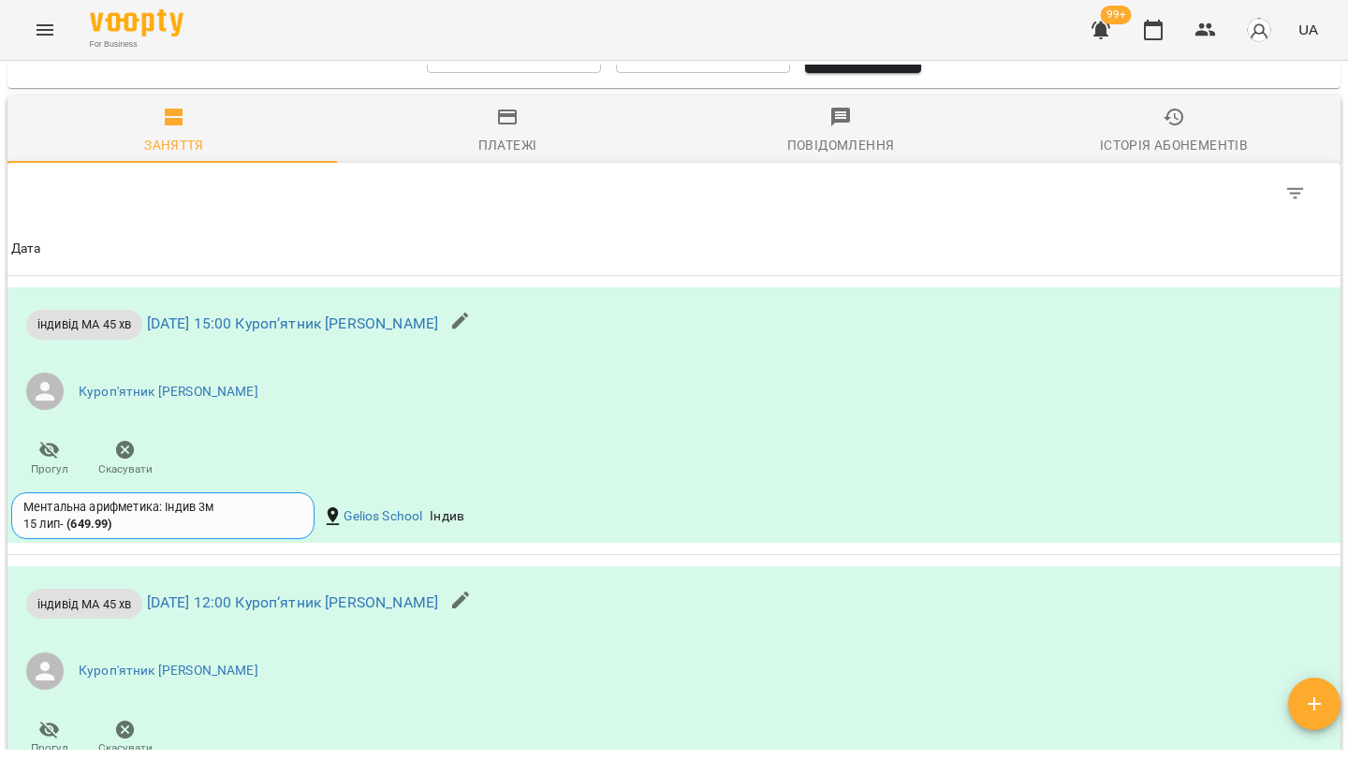
scroll to position [2194, 0]
click at [542, 76] on input "**********" at bounding box center [514, 49] width 174 height 52
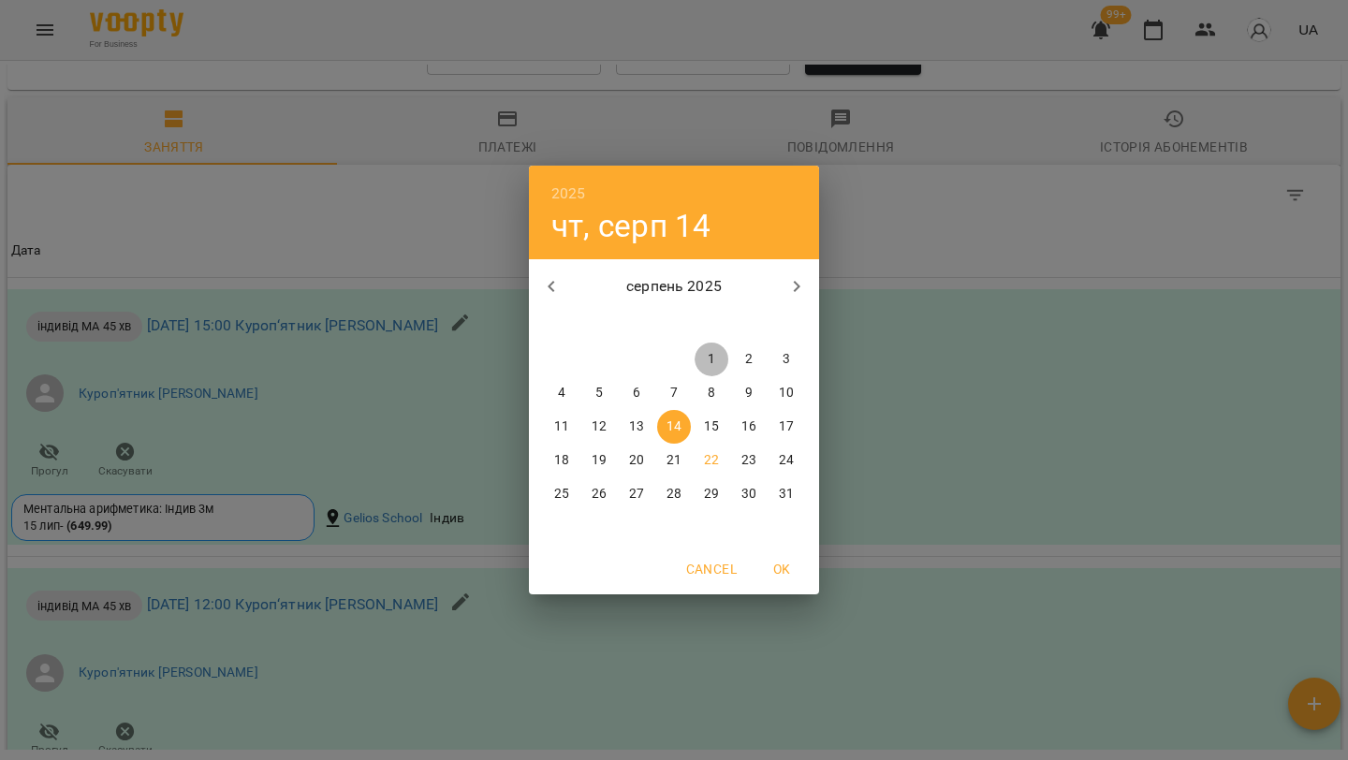
click at [714, 365] on p "1" at bounding box center [711, 359] width 7 height 19
type input "**********"
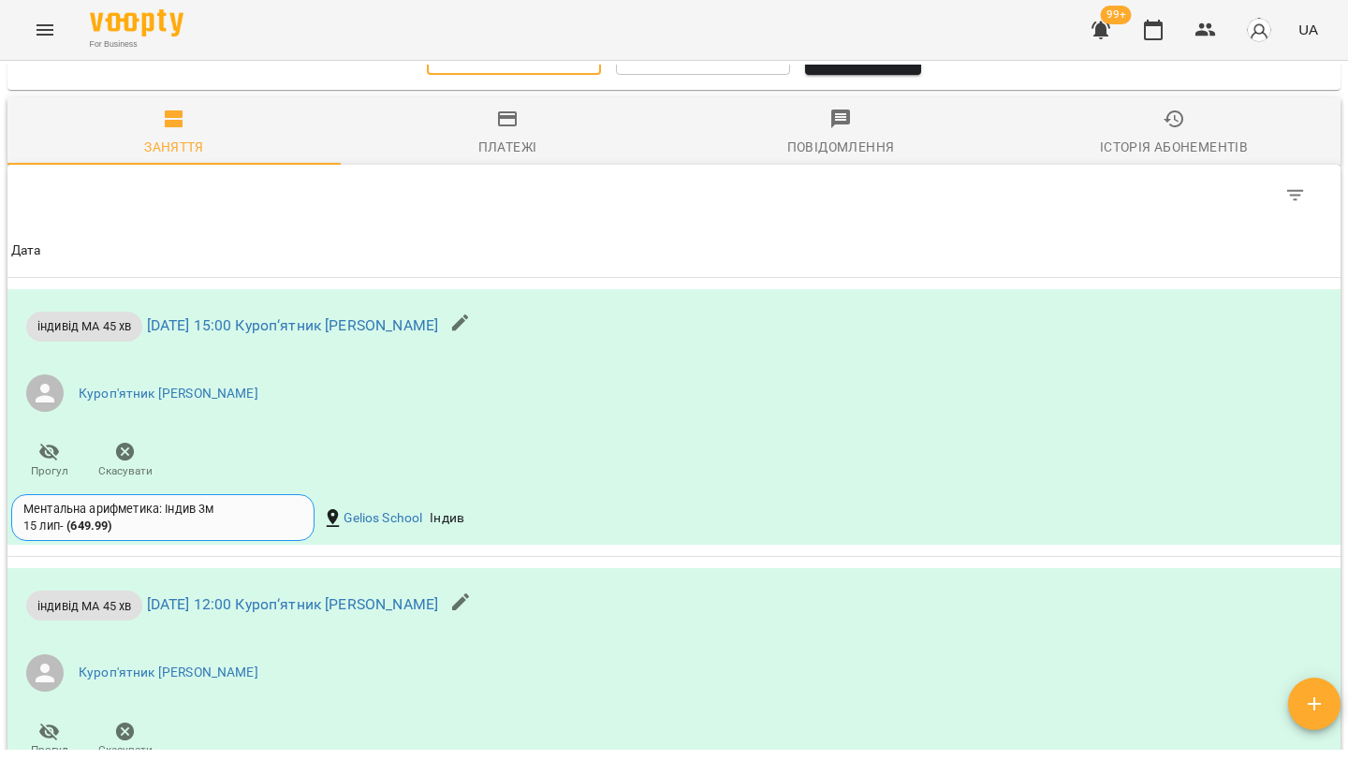
click at [864, 76] on button "Оновити" at bounding box center [862, 49] width 115 height 52
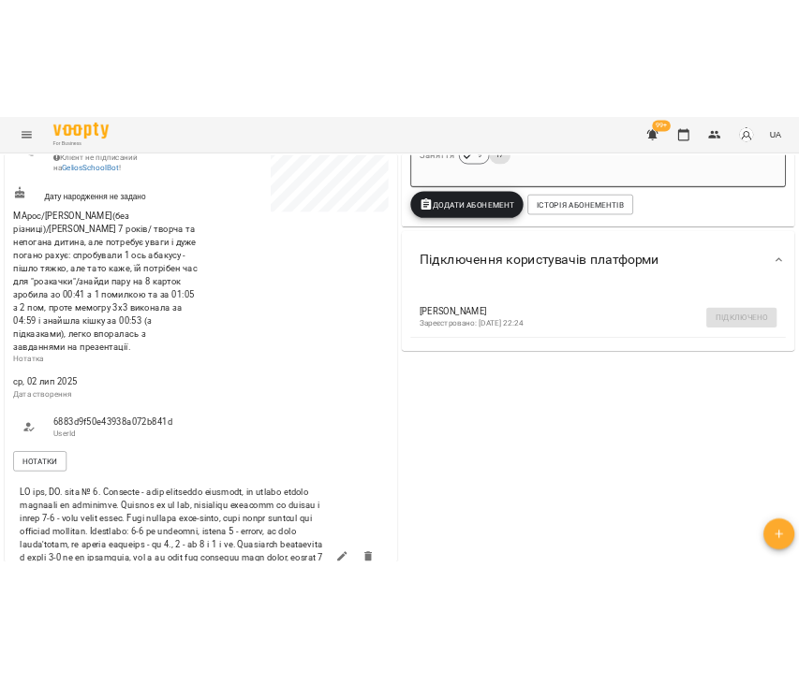
scroll to position [548, 0]
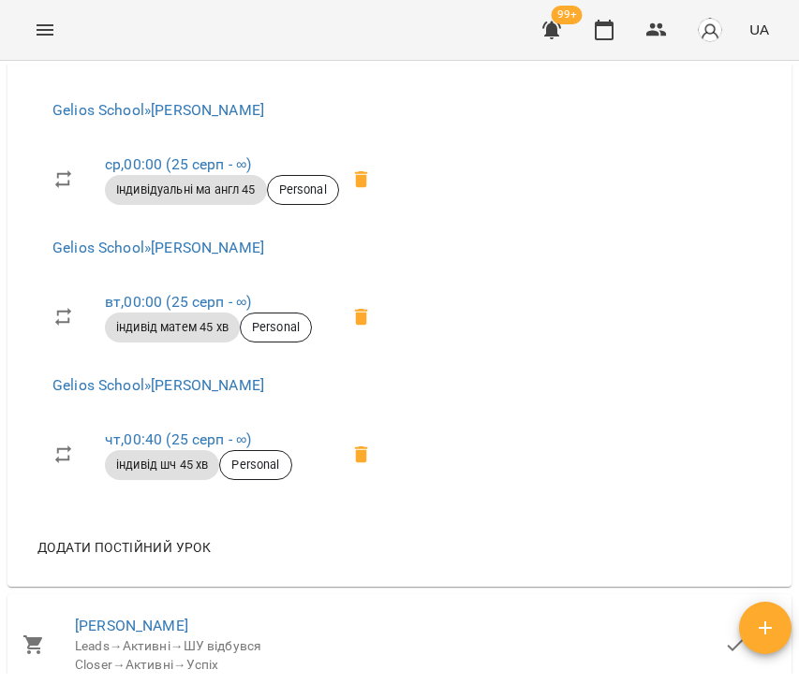
scroll to position [2451, 0]
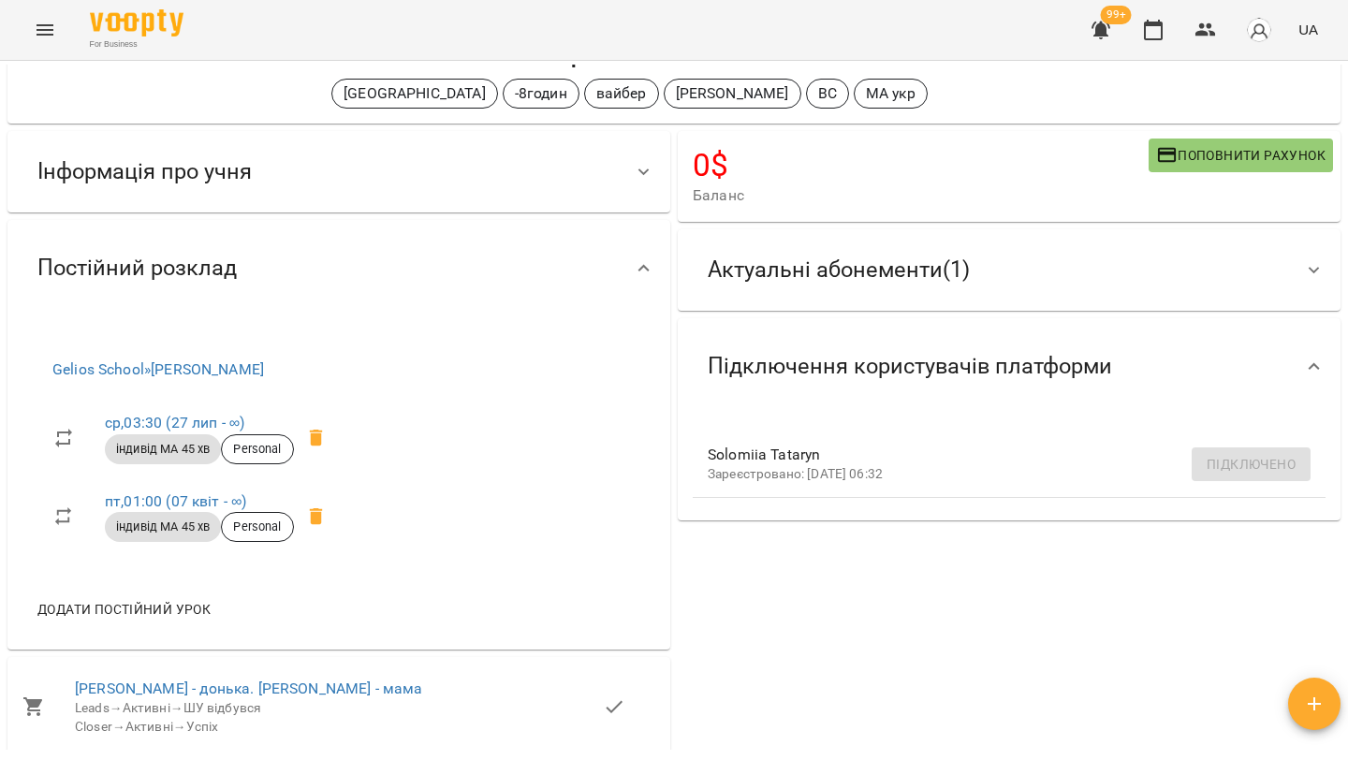
scroll to position [67, 0]
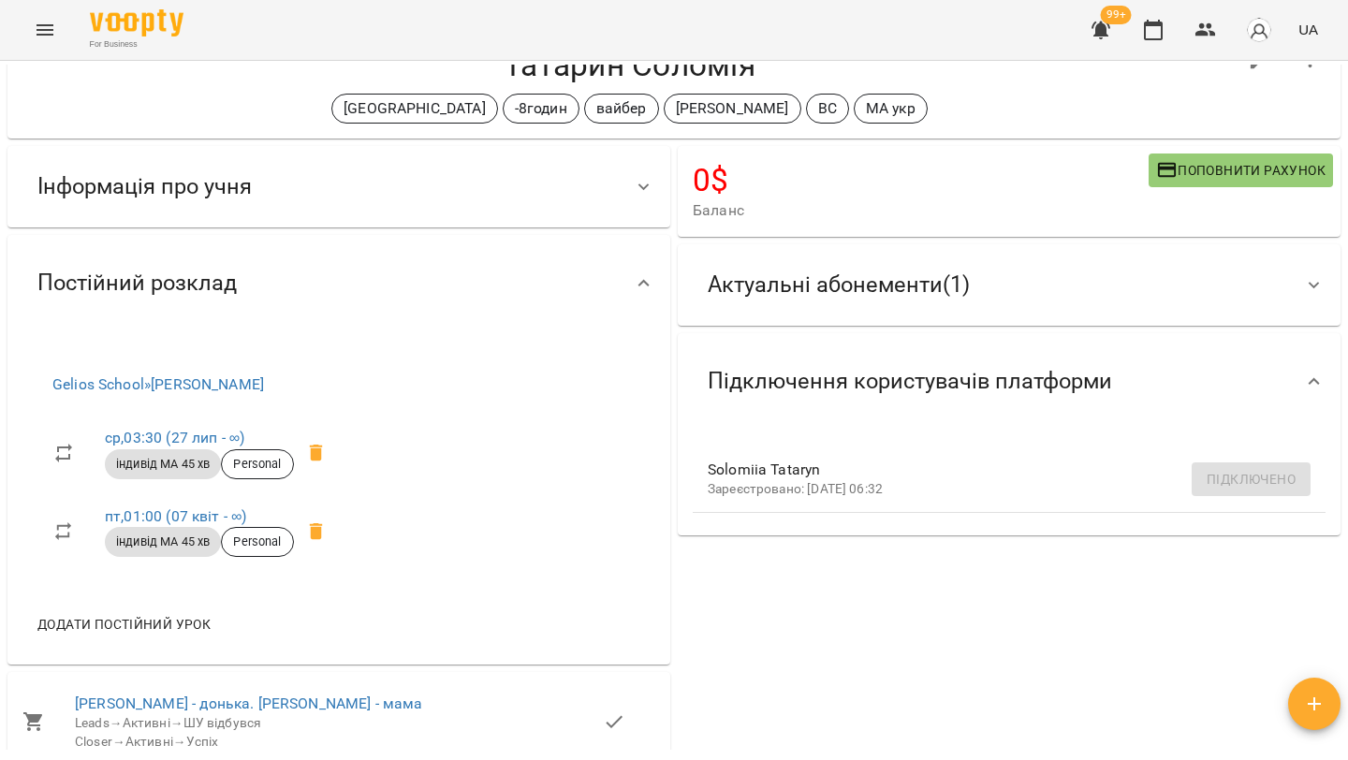
click at [227, 199] on span "Інформація про учня" at bounding box center [144, 186] width 214 height 29
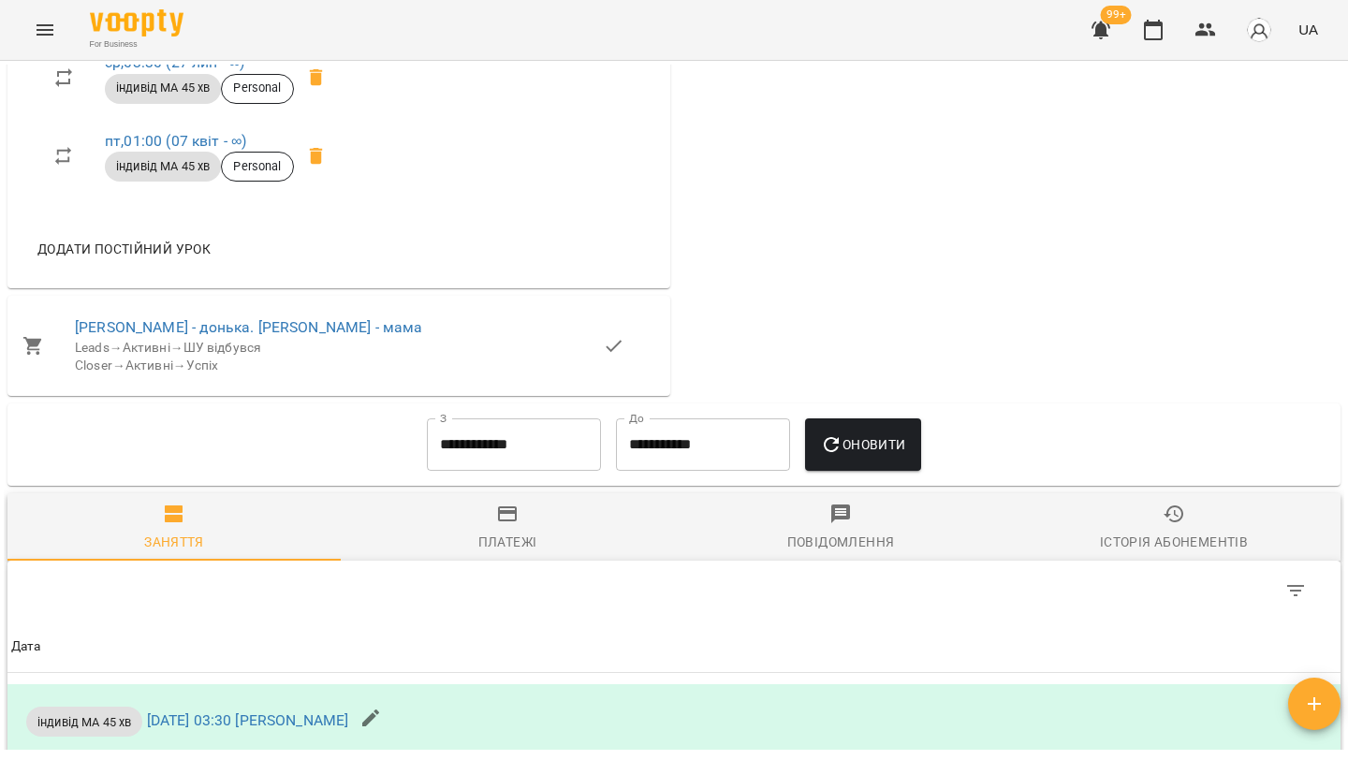
scroll to position [2242, 0]
